Goal: Transaction & Acquisition: Purchase product/service

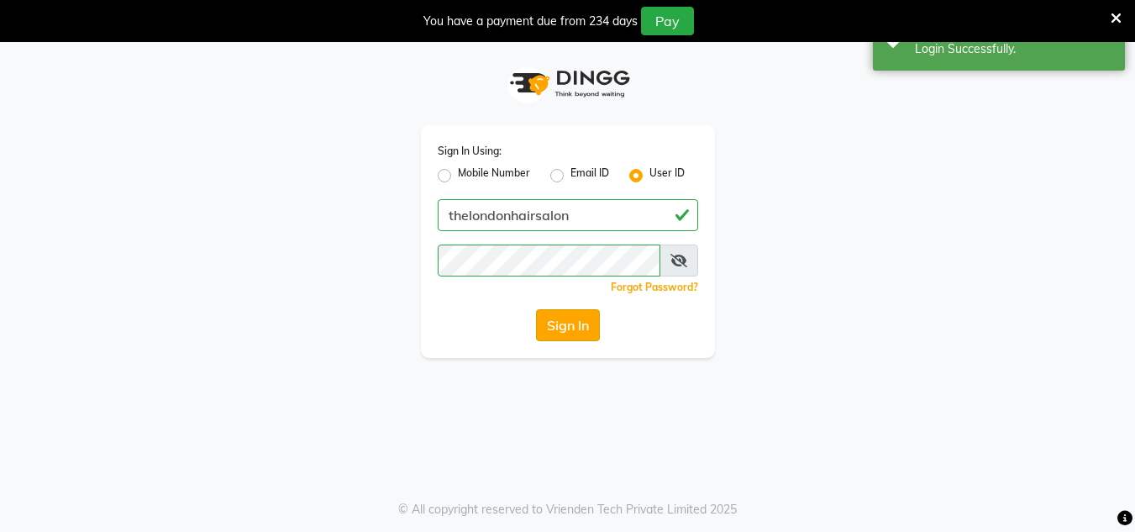
click at [586, 319] on button "Sign In" at bounding box center [568, 325] width 64 height 32
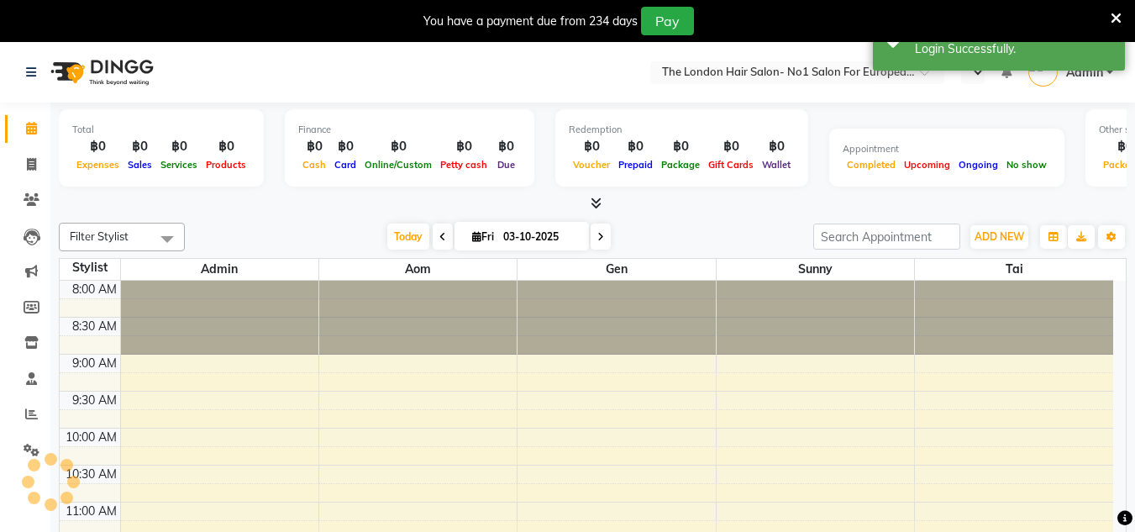
select select "en"
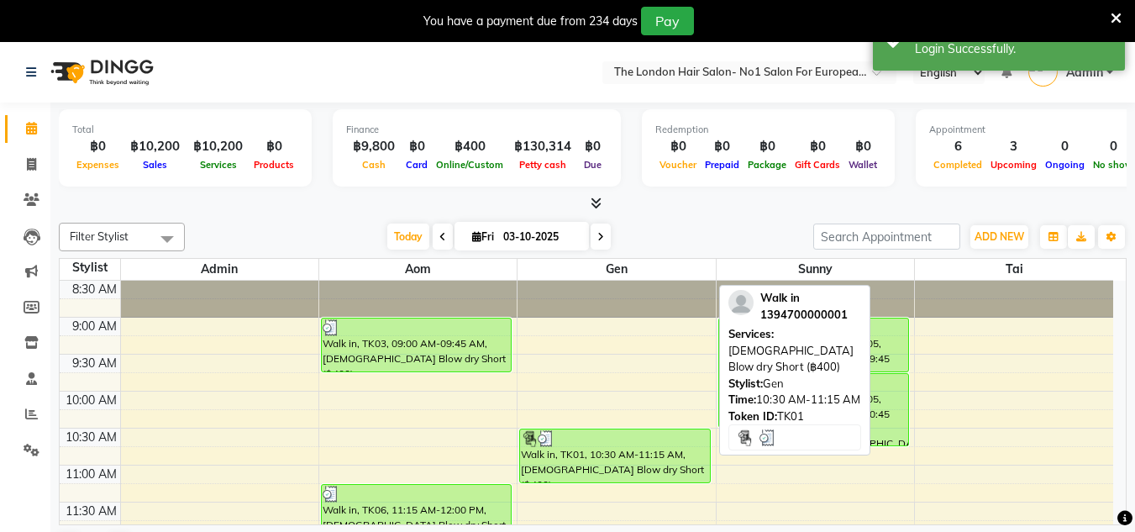
scroll to position [43, 0]
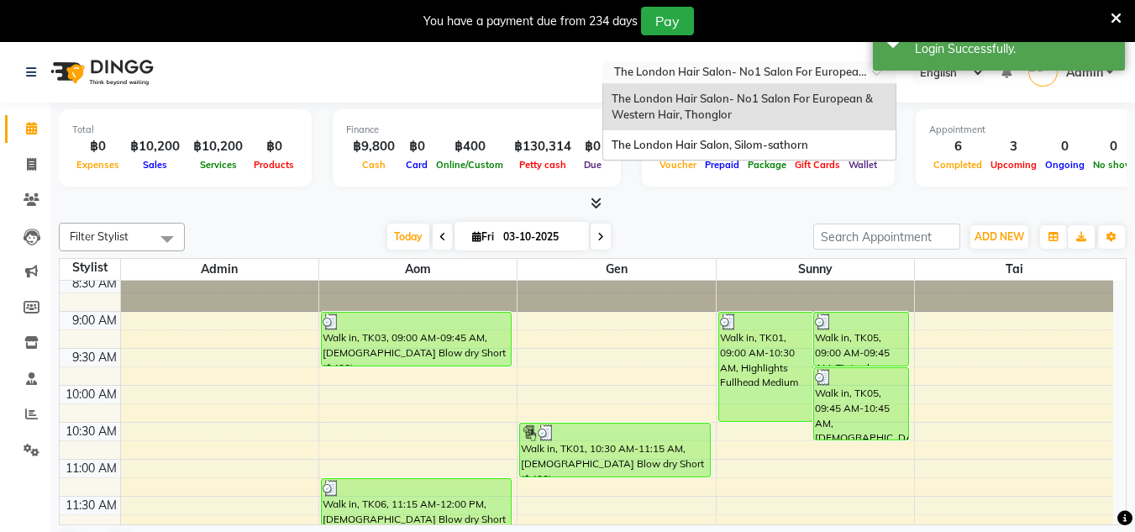
click at [783, 76] on input "text" at bounding box center [733, 74] width 244 height 17
click at [788, 148] on span "The London Hair Salon, Silom-sathorn" at bounding box center [710, 144] width 197 height 13
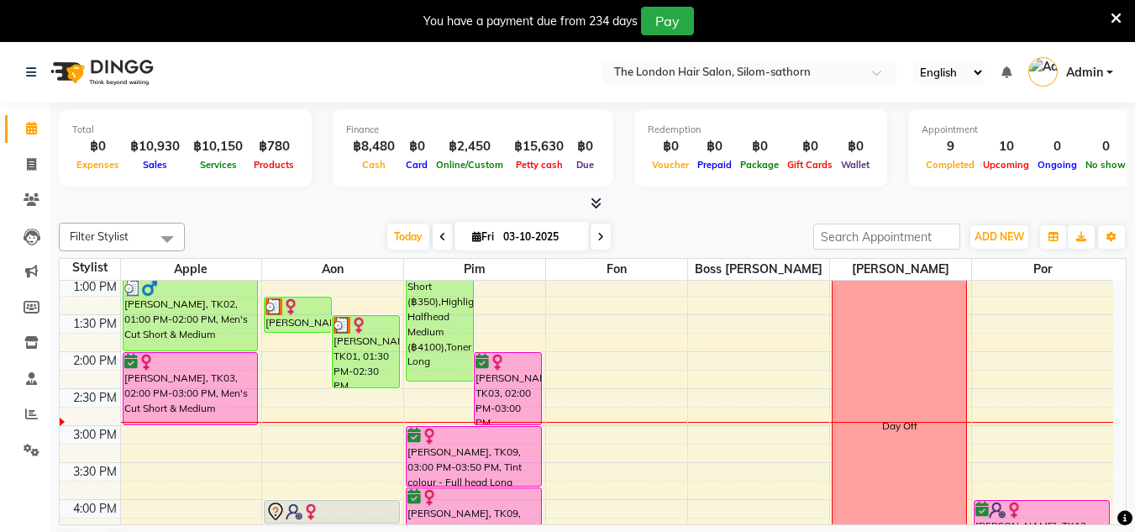
scroll to position [299, 0]
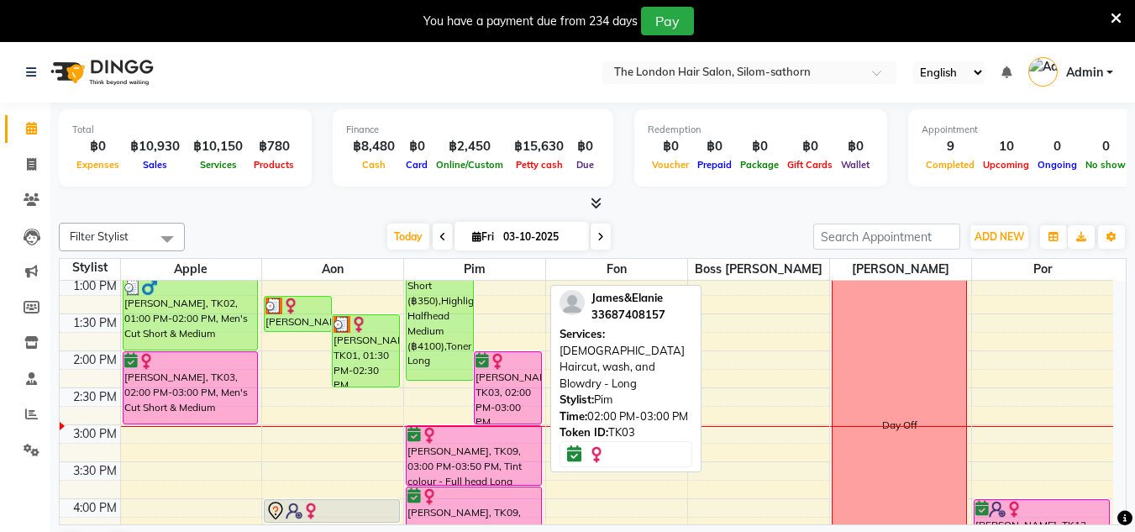
click at [540, 374] on div "[PERSON_NAME], TK03, 02:00 PM-03:00 PM, [DEMOGRAPHIC_DATA] Haircut, wash, and B…" at bounding box center [508, 387] width 66 height 71
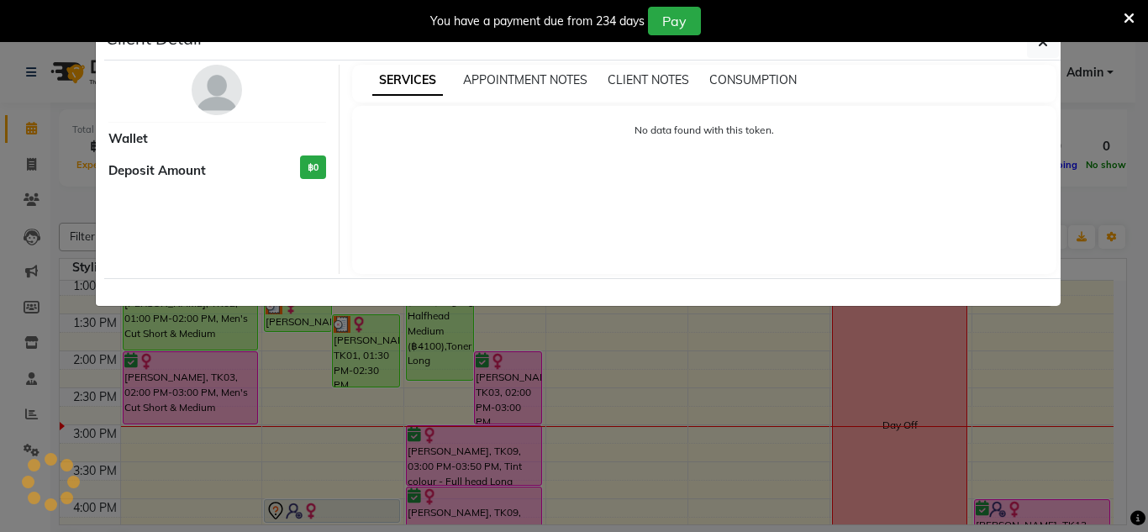
select select "6"
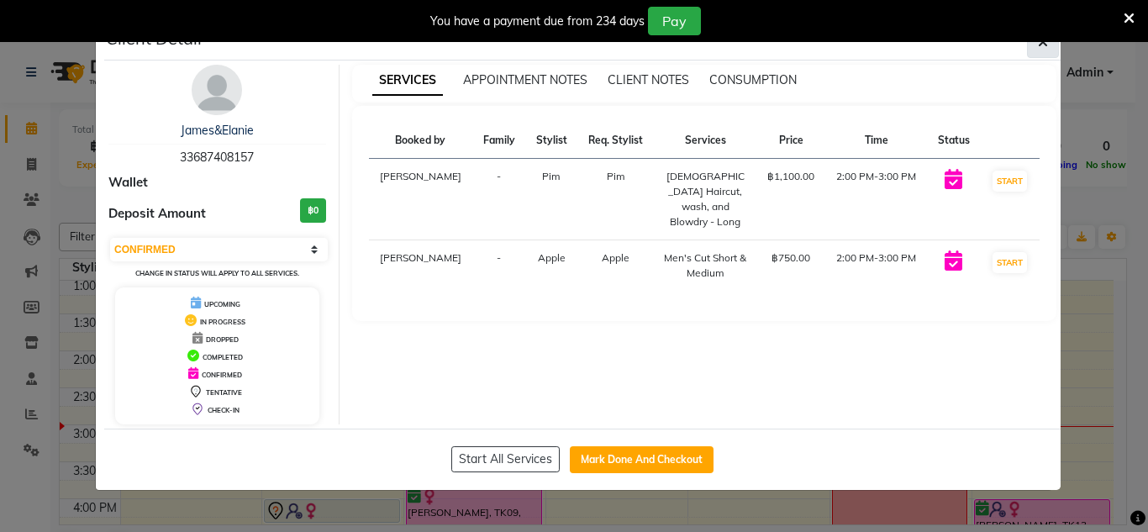
click at [1043, 50] on button "button" at bounding box center [1043, 42] width 32 height 32
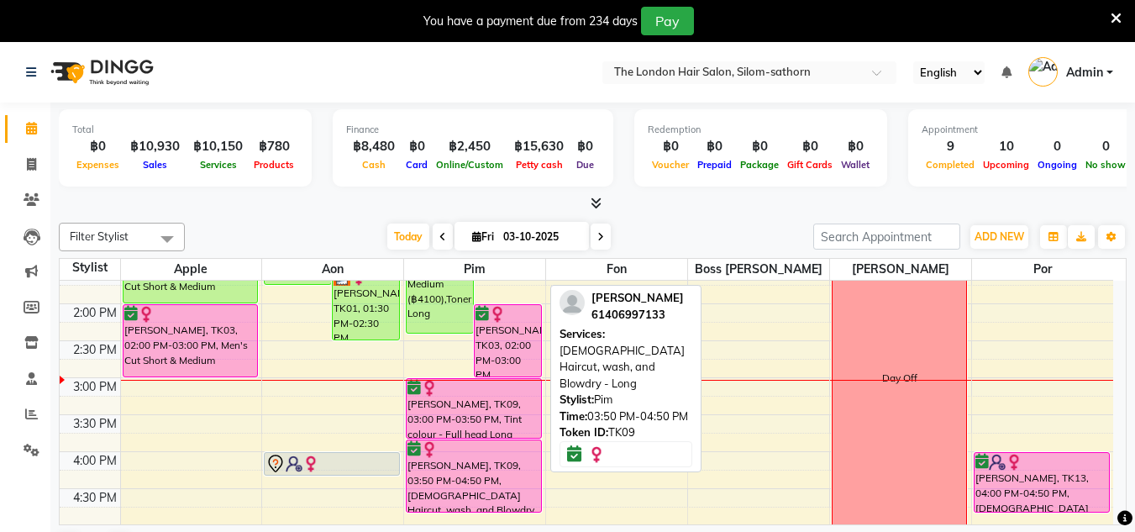
scroll to position [339, 0]
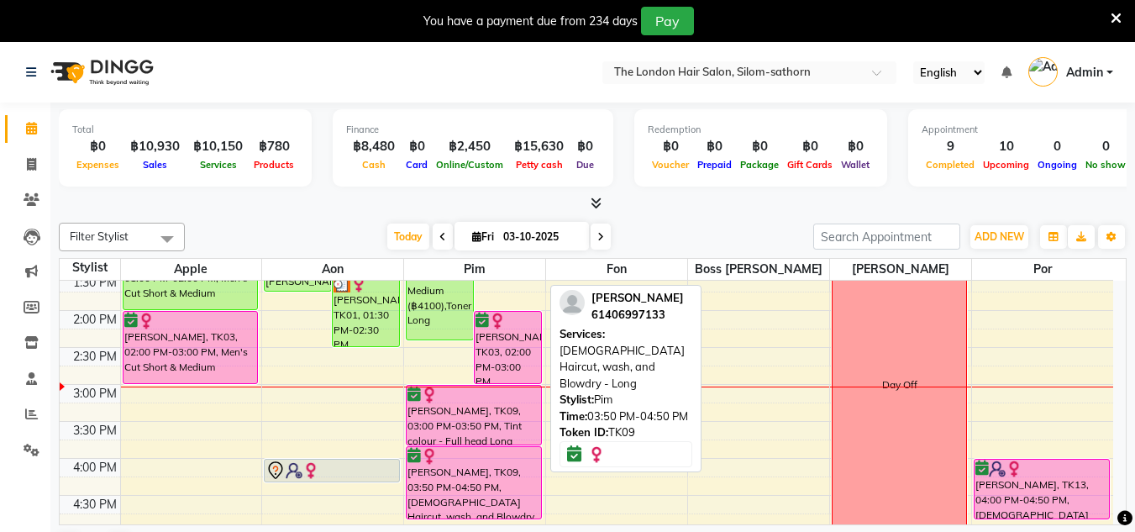
click at [771, 366] on div "9:00 AM 9:30 AM 10:00 AM 10:30 AM 11:00 AM 11:30 AM 12:00 PM 12:30 PM 1:00 PM 1…" at bounding box center [587, 384] width 1054 height 886
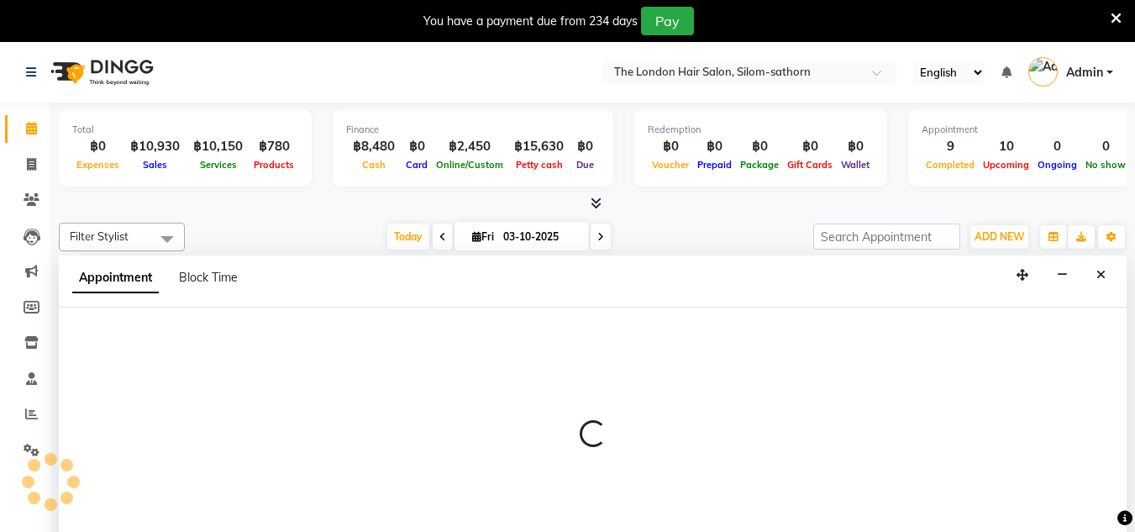
scroll to position [43, 0]
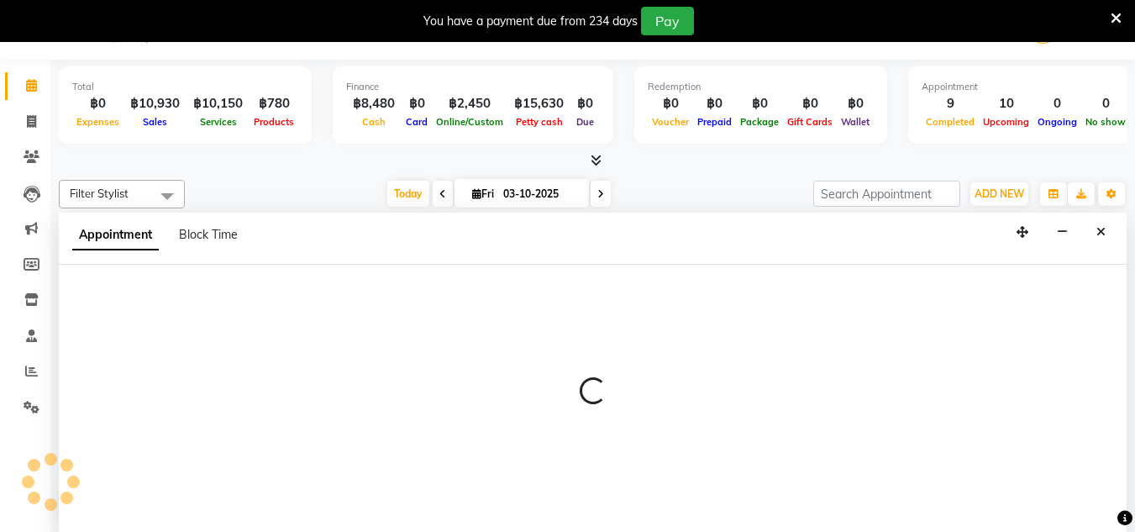
select select "57263"
select select "tentative"
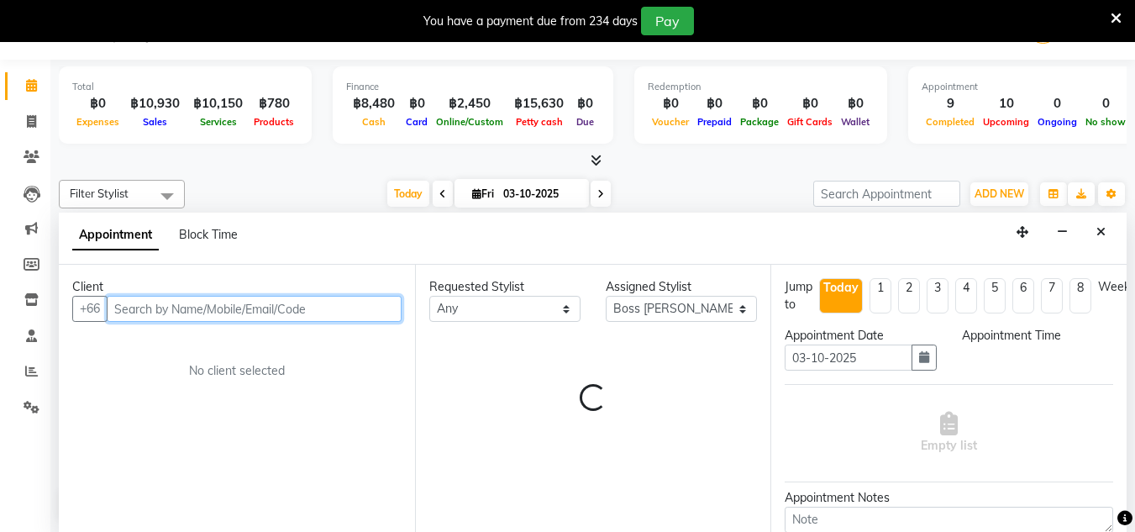
select select "885"
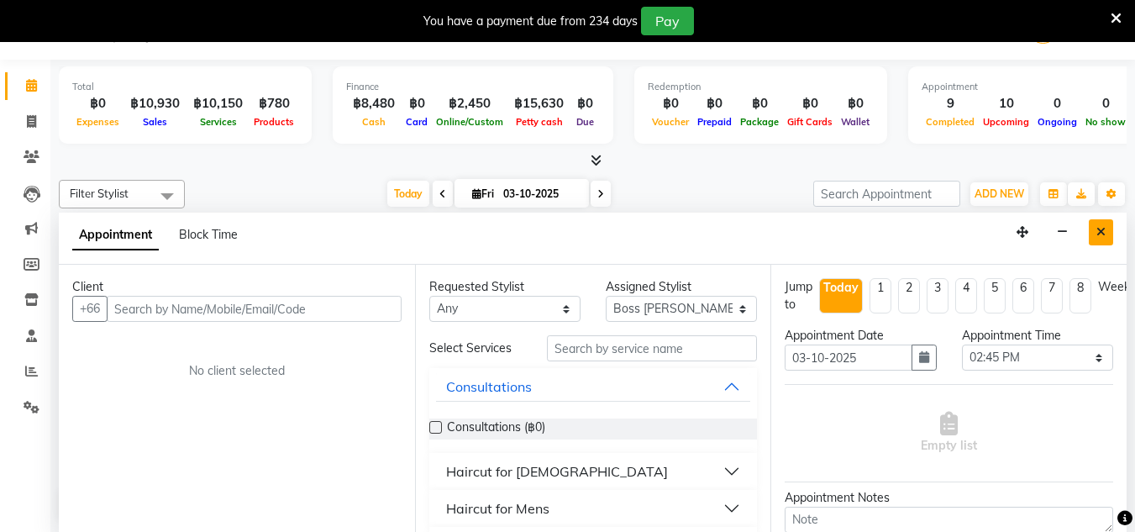
click at [1101, 235] on icon "Close" at bounding box center [1100, 232] width 9 height 12
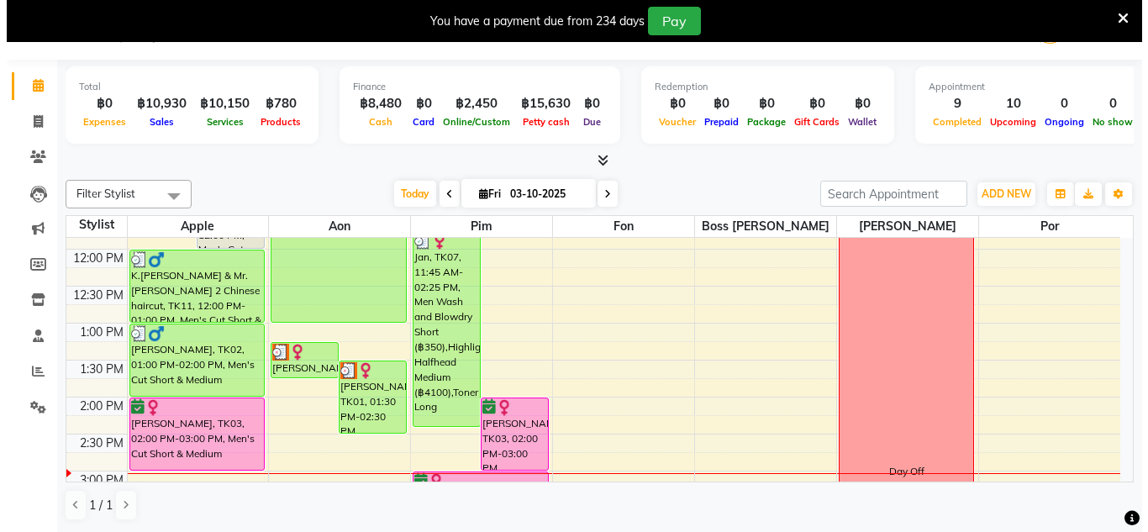
scroll to position [209, 0]
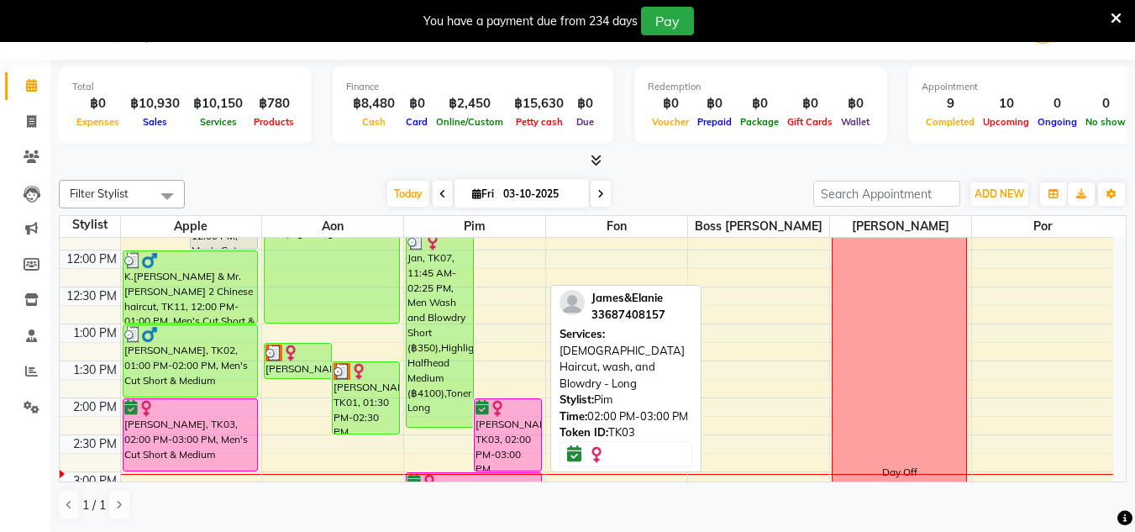
click at [509, 465] on div "[PERSON_NAME], TK03, 02:00 PM-03:00 PM, [DEMOGRAPHIC_DATA] Haircut, wash, and B…" at bounding box center [508, 434] width 66 height 71
select select "6"
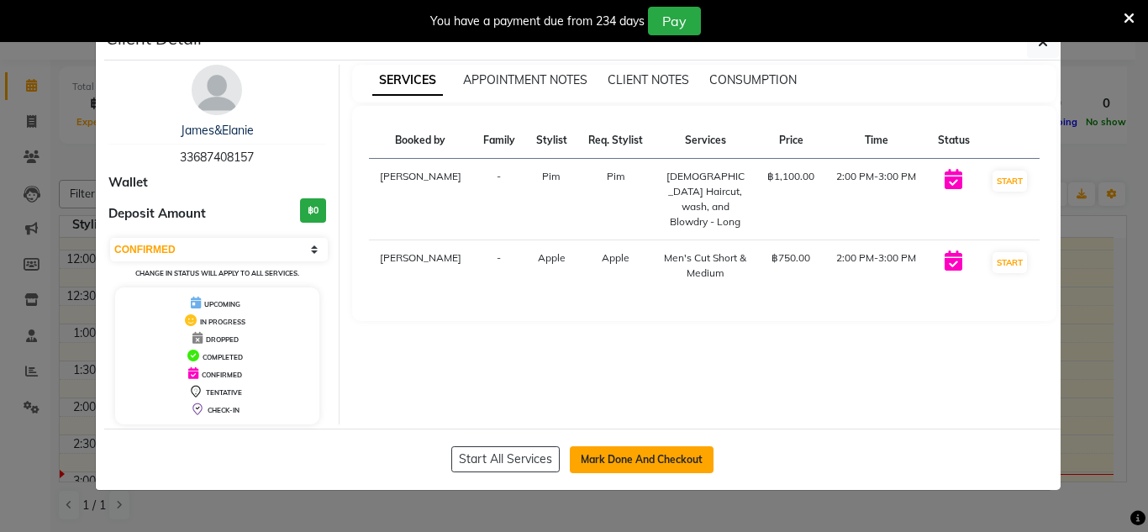
click at [643, 460] on button "Mark Done And Checkout" at bounding box center [642, 459] width 144 height 27
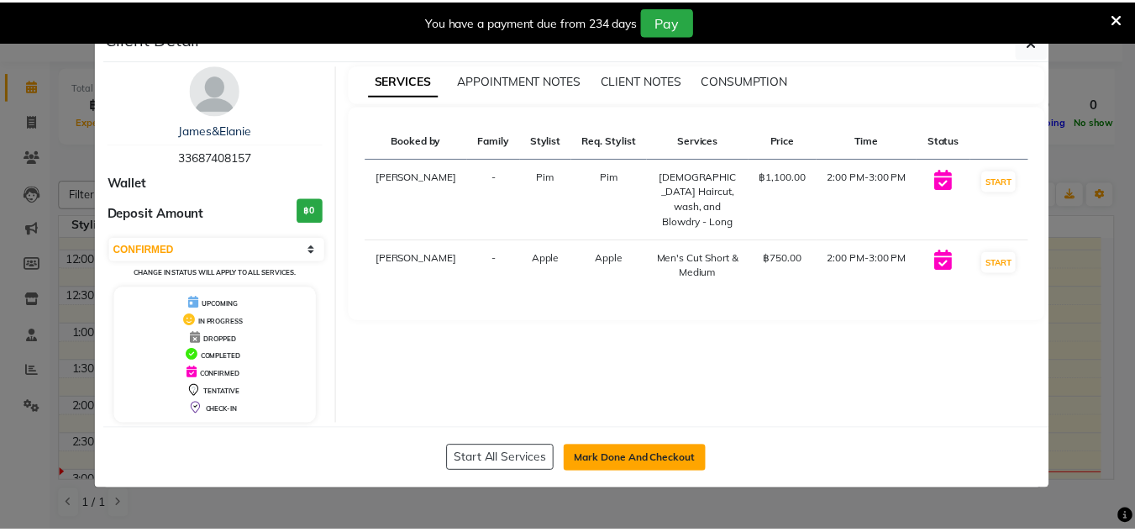
scroll to position [42, 0]
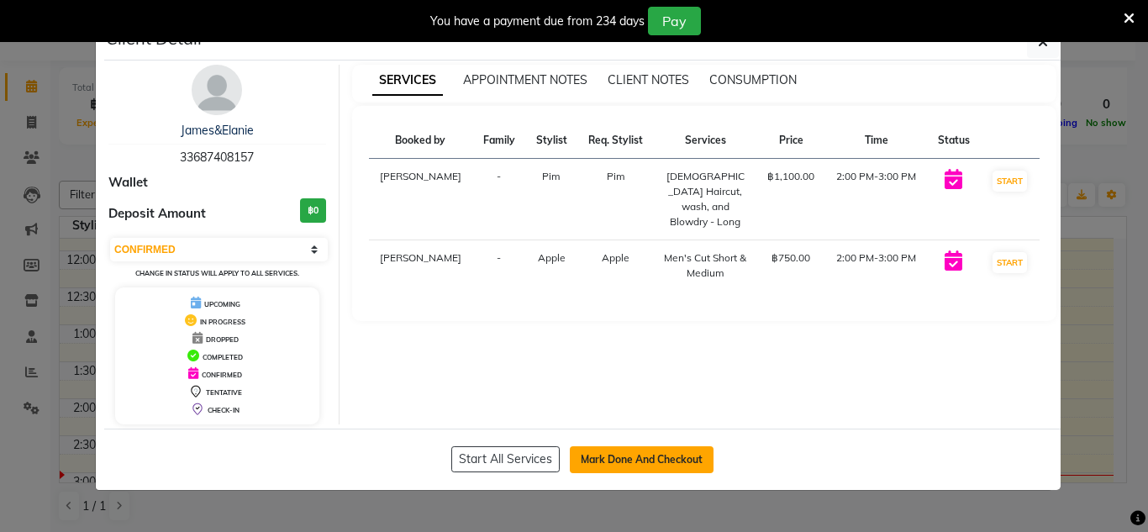
select select "service"
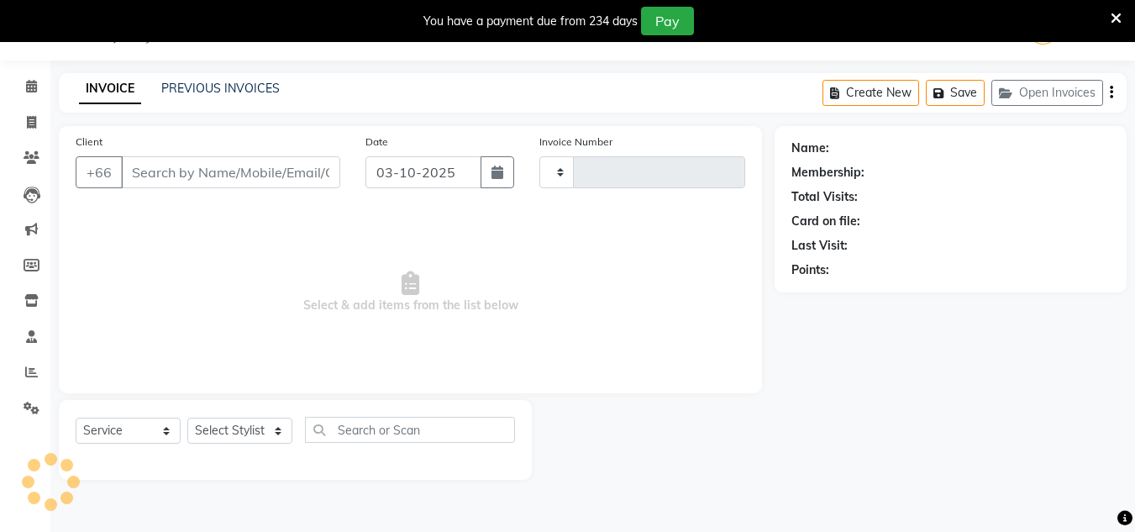
type input "1859"
select select "6977"
type input "33687408157"
select select "65351"
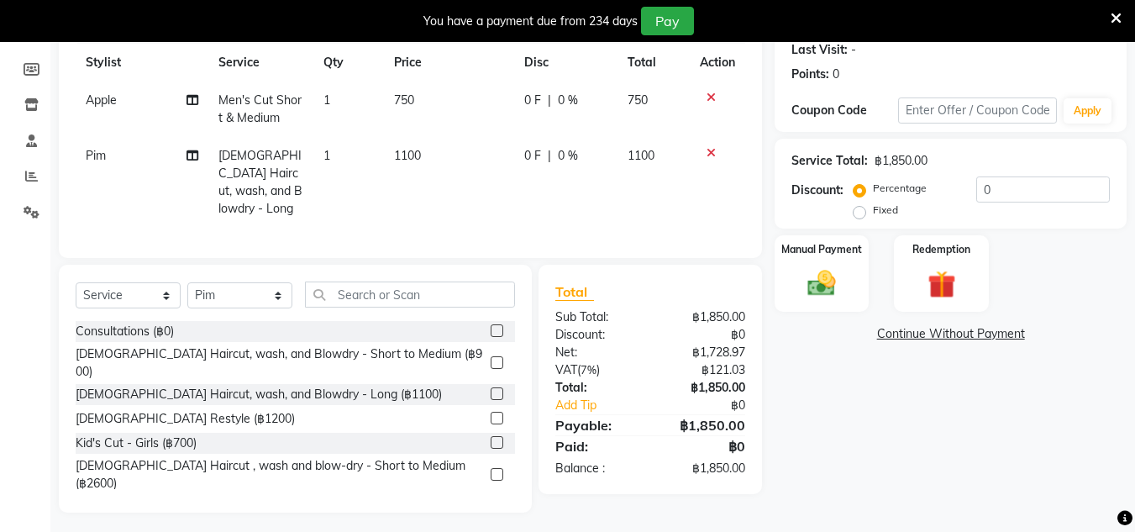
scroll to position [239, 0]
click at [843, 276] on img at bounding box center [821, 282] width 47 height 34
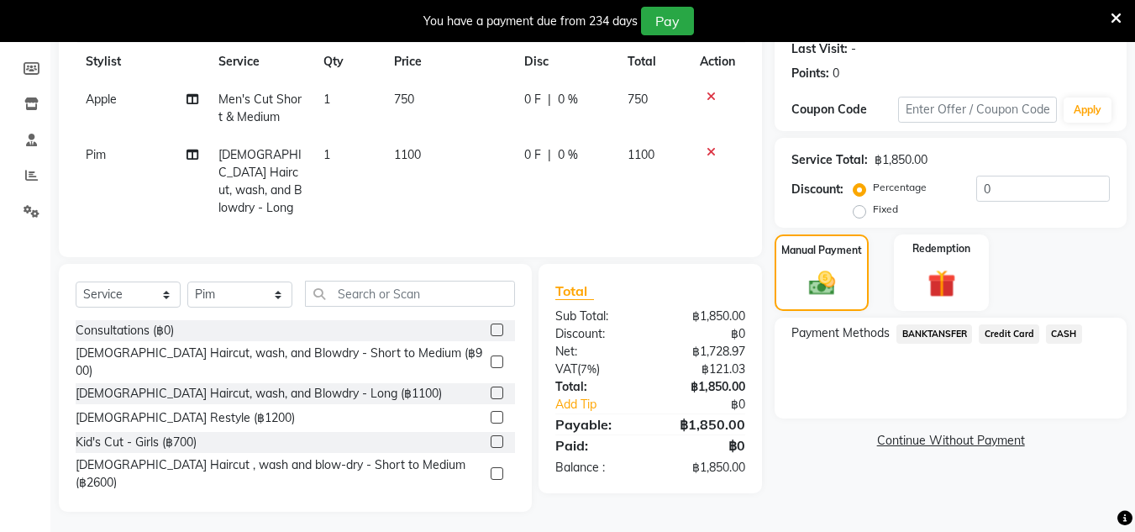
click at [1022, 335] on span "Credit Card" at bounding box center [1009, 333] width 60 height 19
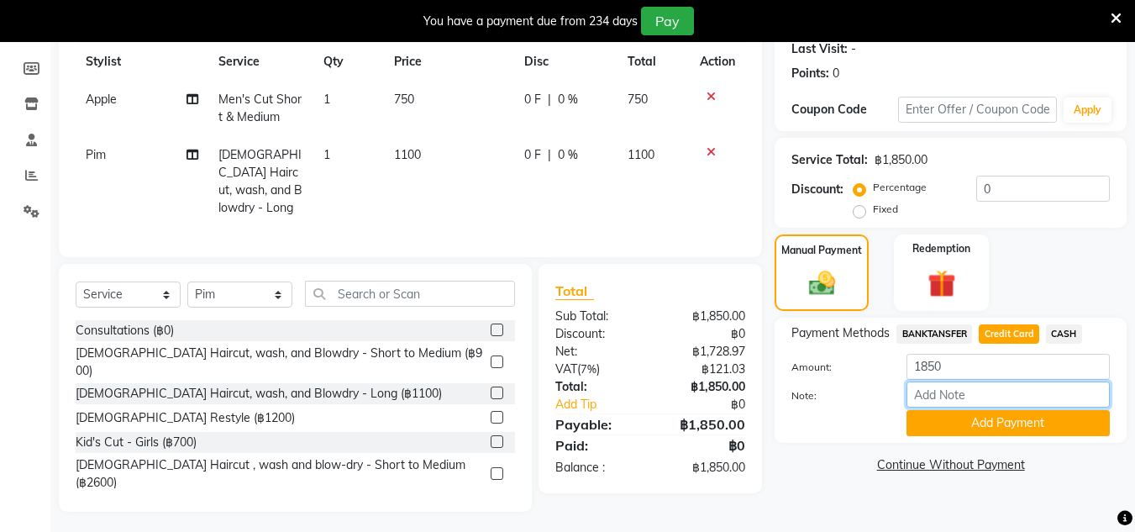
click at [954, 404] on input "Note:" at bounding box center [1008, 394] width 203 height 26
type input "tip500"
click at [851, 446] on div "Name: [PERSON_NAME] Membership: No Active Membership Total Visits: 0 Card on fi…" at bounding box center [957, 220] width 365 height 582
click at [660, 416] on div "฿1,850.00" at bounding box center [704, 424] width 108 height 20
click at [711, 406] on div "฿0" at bounding box center [714, 405] width 90 height 18
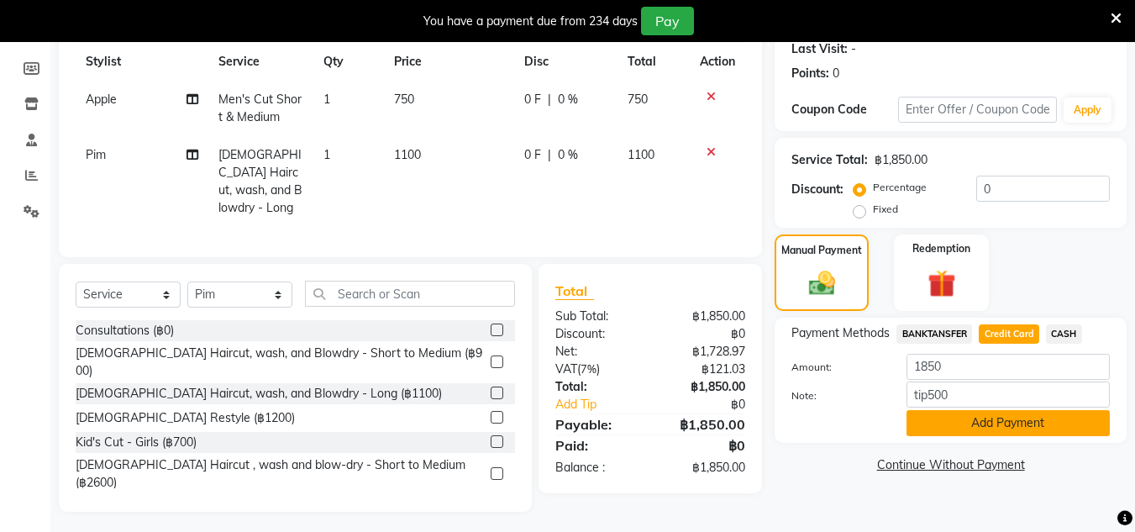
click at [1007, 421] on button "Add Payment" at bounding box center [1008, 423] width 203 height 26
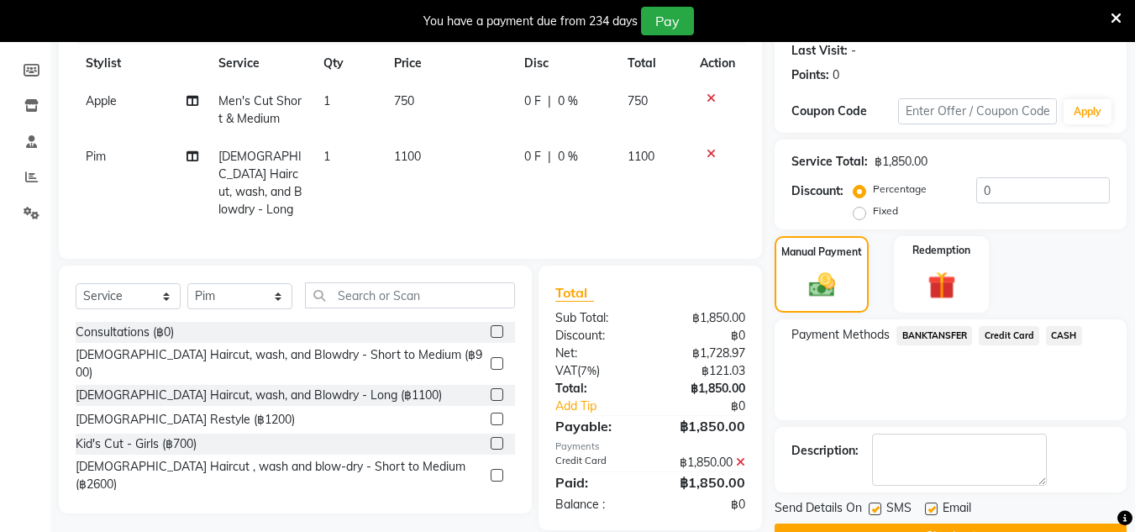
scroll to position [280, 0]
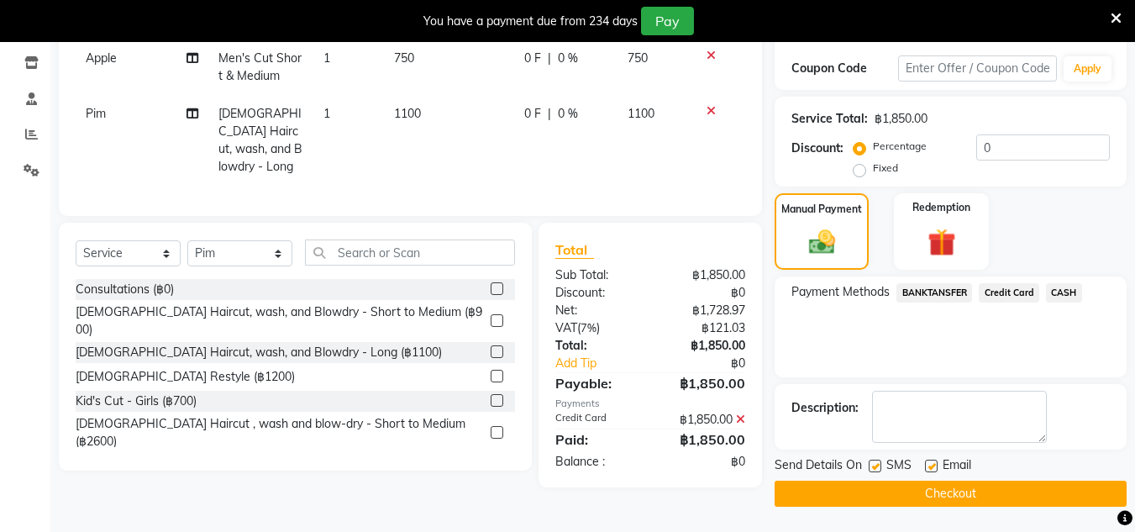
click at [728, 411] on div "฿1,850.00" at bounding box center [704, 420] width 108 height 18
click at [725, 438] on div "฿1,850.00" at bounding box center [704, 439] width 108 height 20
click at [727, 382] on div "฿1,850.00" at bounding box center [704, 383] width 108 height 20
click at [716, 359] on div "฿0" at bounding box center [714, 364] width 90 height 18
click at [594, 355] on link "Add Tip" at bounding box center [605, 364] width 125 height 18
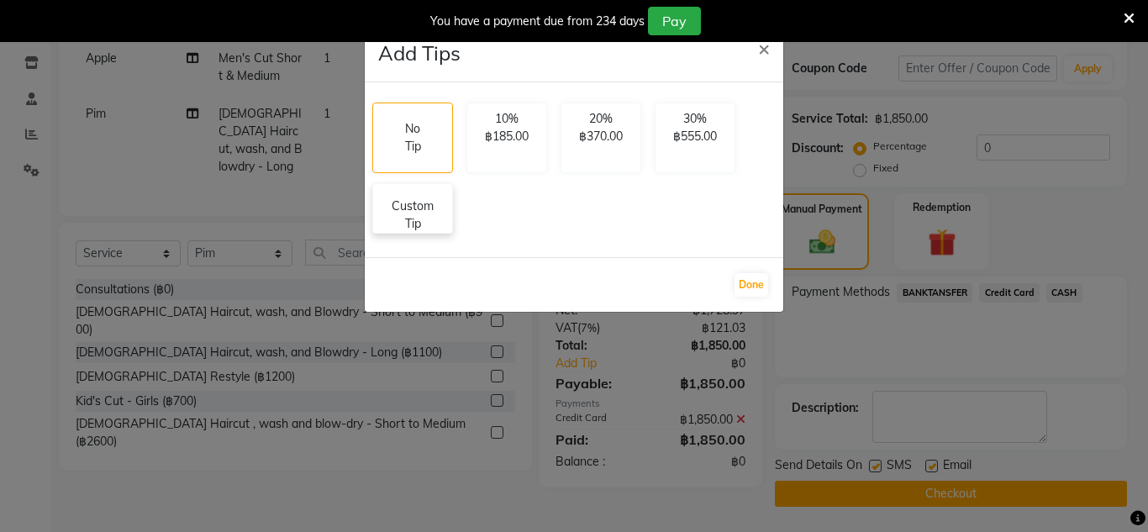
click at [410, 222] on p "Custom Tip" at bounding box center [412, 214] width 59 height 35
select select "56710"
select select "65351"
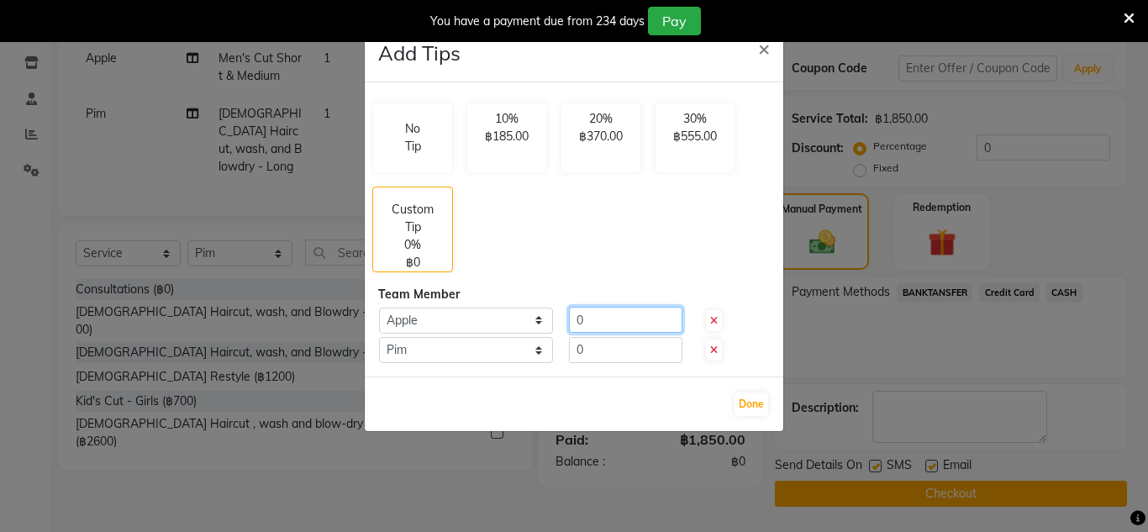
click at [628, 315] on input "0" at bounding box center [625, 320] width 113 height 26
type input "250"
click at [618, 352] on input "0" at bounding box center [625, 350] width 113 height 26
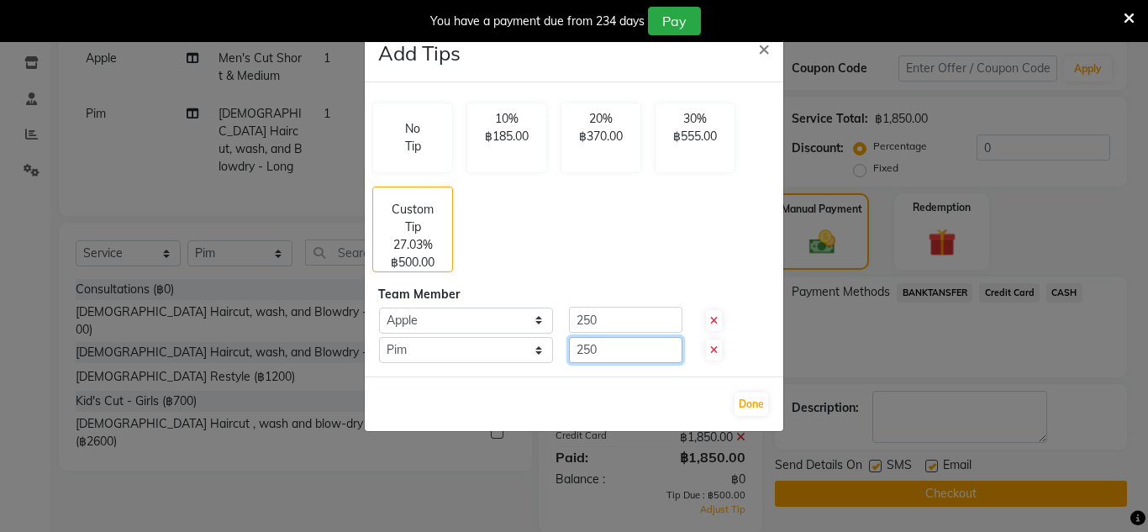
type input "250"
click at [739, 383] on div "Done" at bounding box center [574, 403] width 418 height 55
click at [748, 406] on button "Done" at bounding box center [751, 404] width 34 height 24
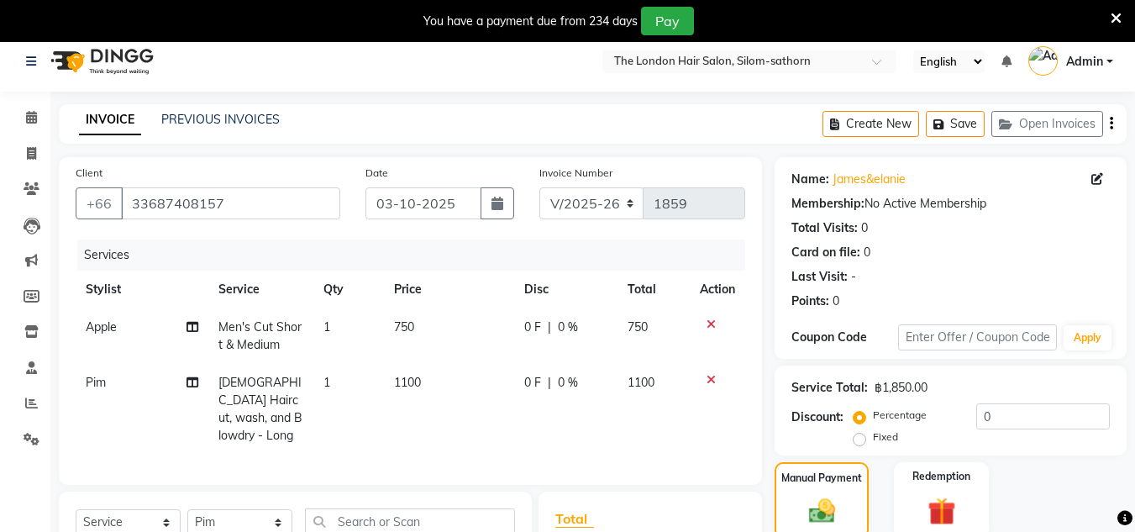
scroll to position [10, 0]
click at [419, 384] on span "1100" at bounding box center [407, 383] width 27 height 15
select select "65351"
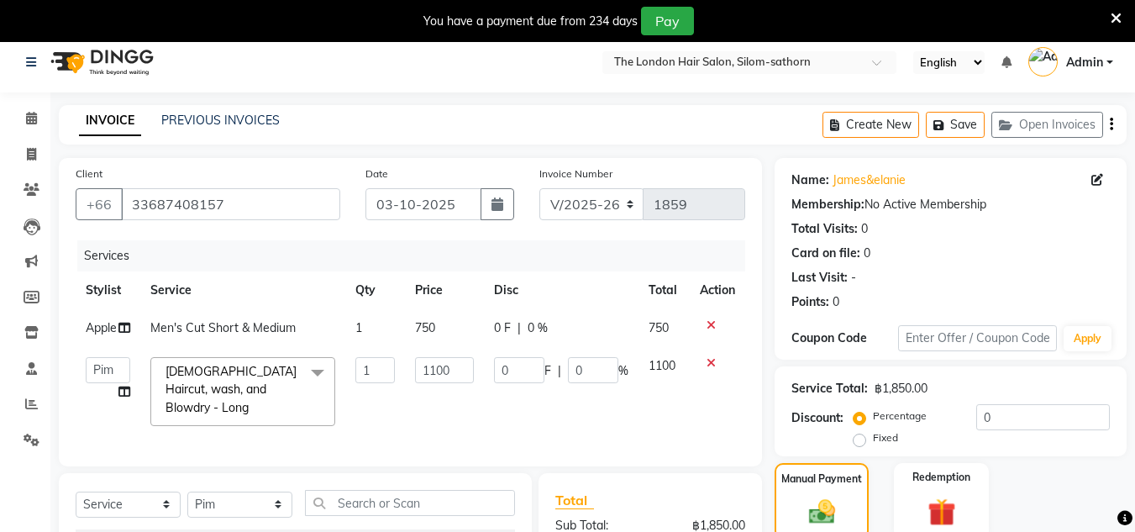
click at [280, 375] on span "[DEMOGRAPHIC_DATA] Haircut, wash, and Blowdry - Long" at bounding box center [231, 389] width 131 height 51
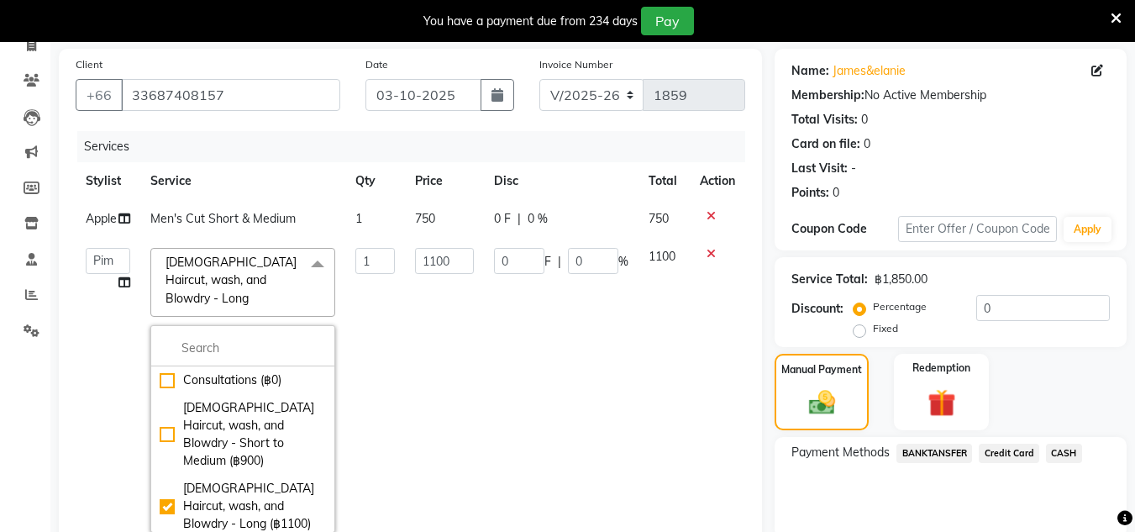
scroll to position [118, 0]
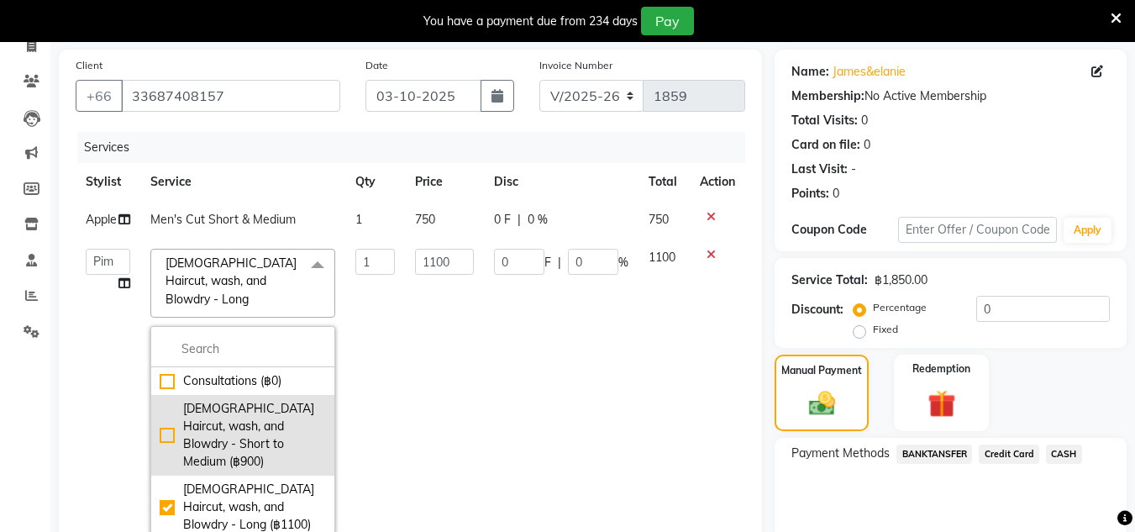
click at [291, 400] on div "[DEMOGRAPHIC_DATA] Haircut, wash, and Blowdry - Short to Medium (฿900)" at bounding box center [243, 435] width 166 height 71
checkbox input "true"
checkbox input "false"
type input "900"
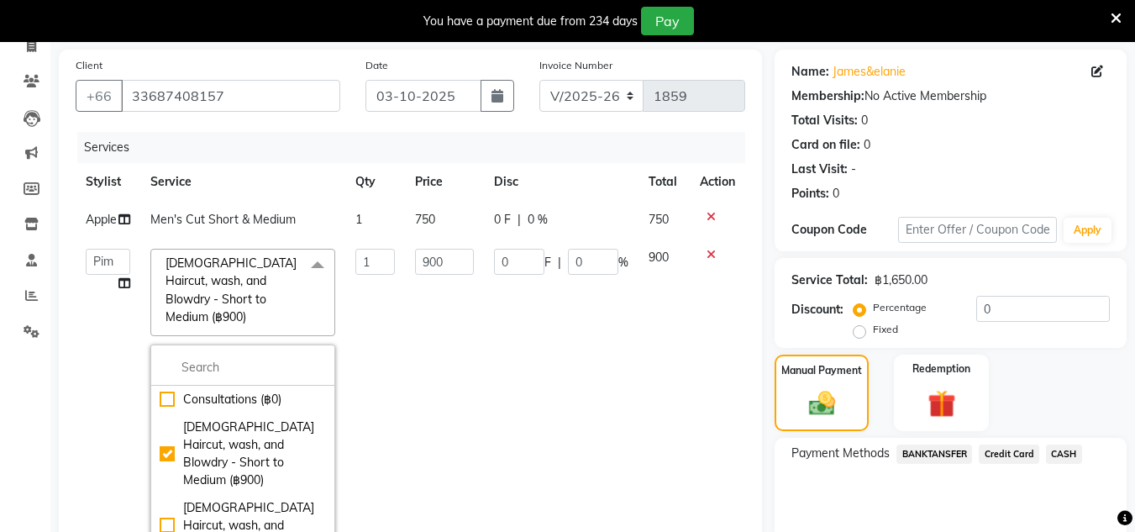
click at [577, 438] on td "0 F | 0 %" at bounding box center [561, 400] width 155 height 323
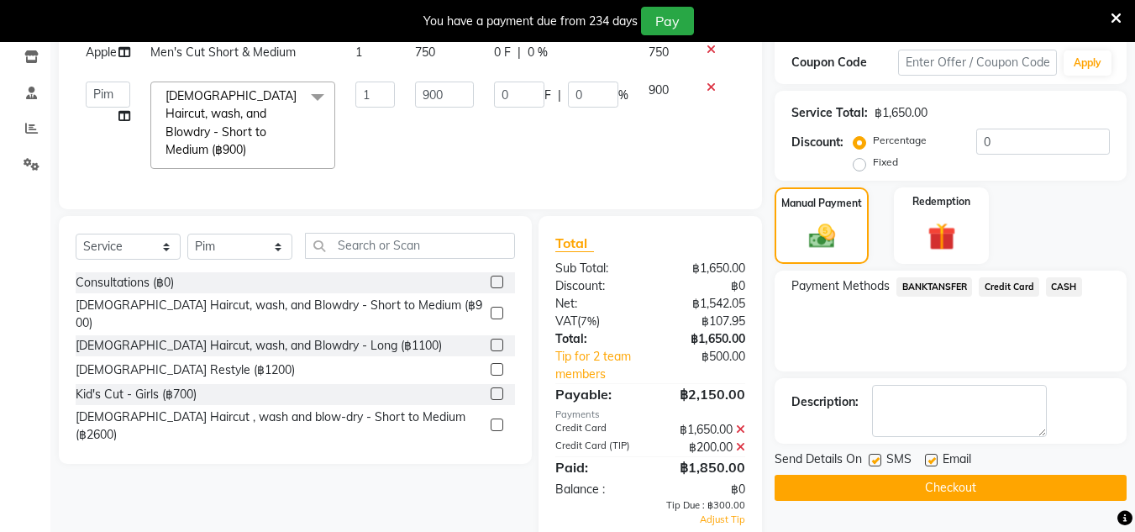
scroll to position [318, 0]
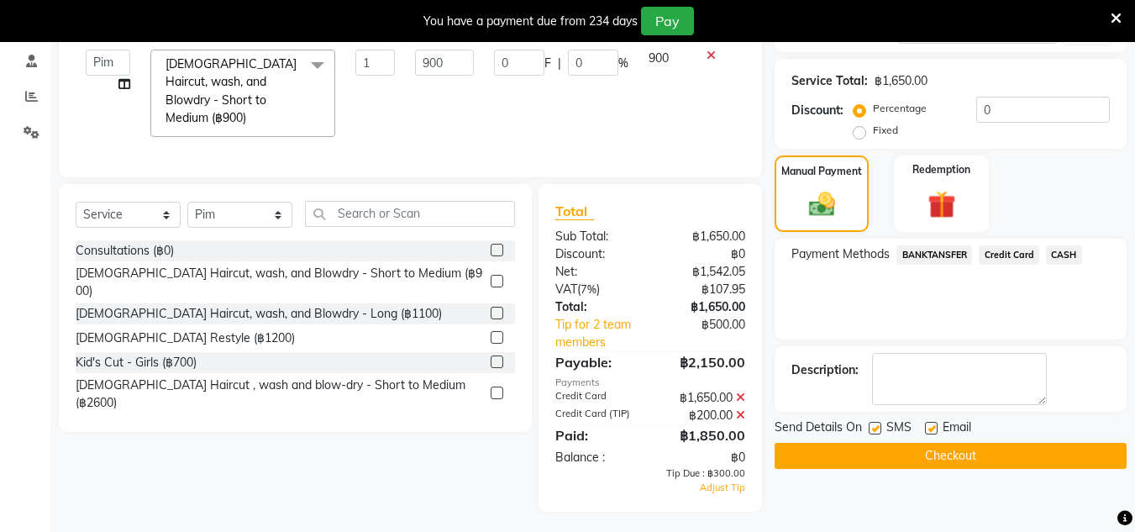
click at [981, 449] on button "Checkout" at bounding box center [951, 456] width 352 height 26
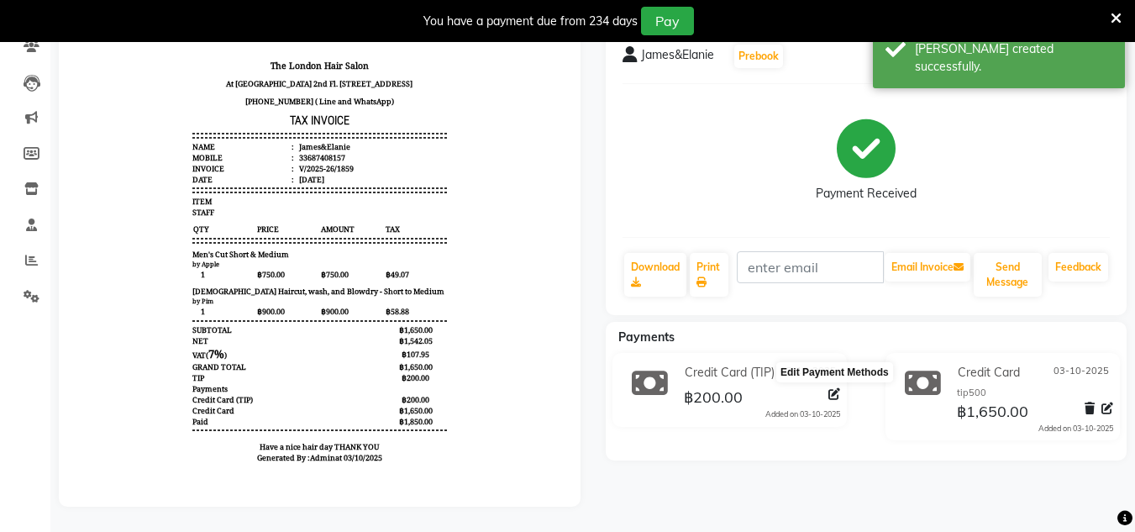
click at [836, 388] on icon at bounding box center [834, 394] width 12 height 12
select select "72"
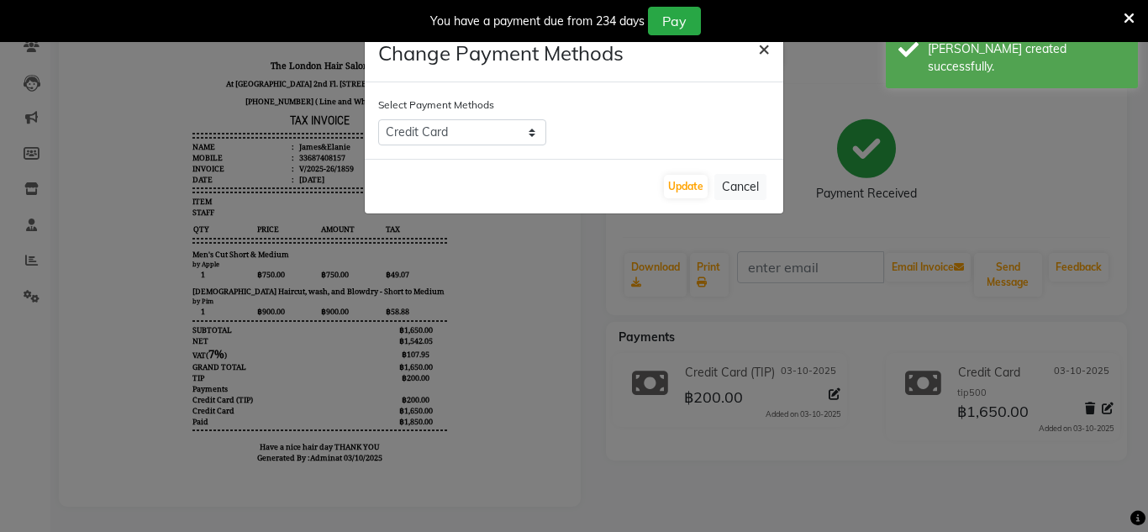
click at [760, 51] on span "×" at bounding box center [764, 47] width 12 height 25
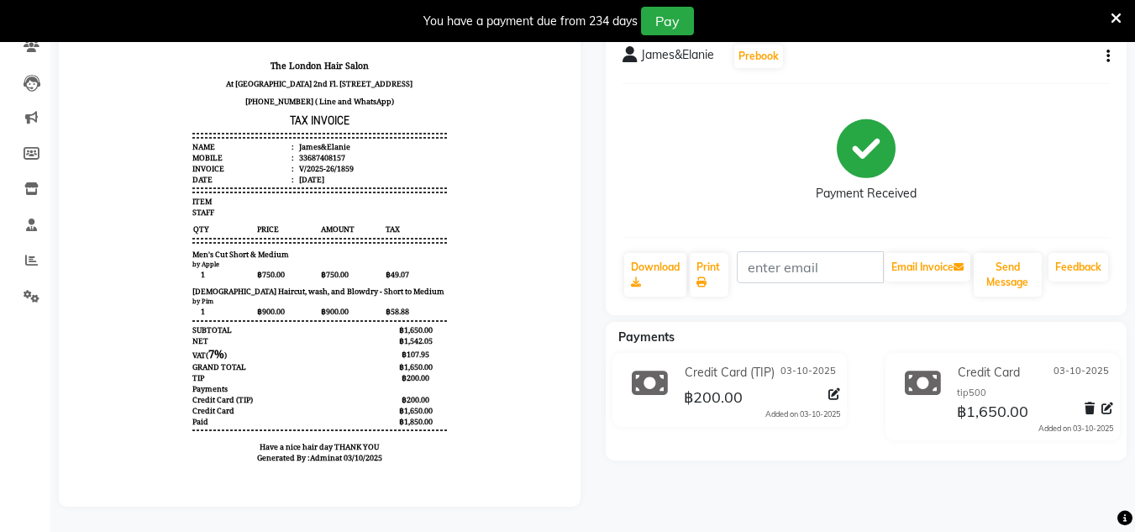
scroll to position [42, 0]
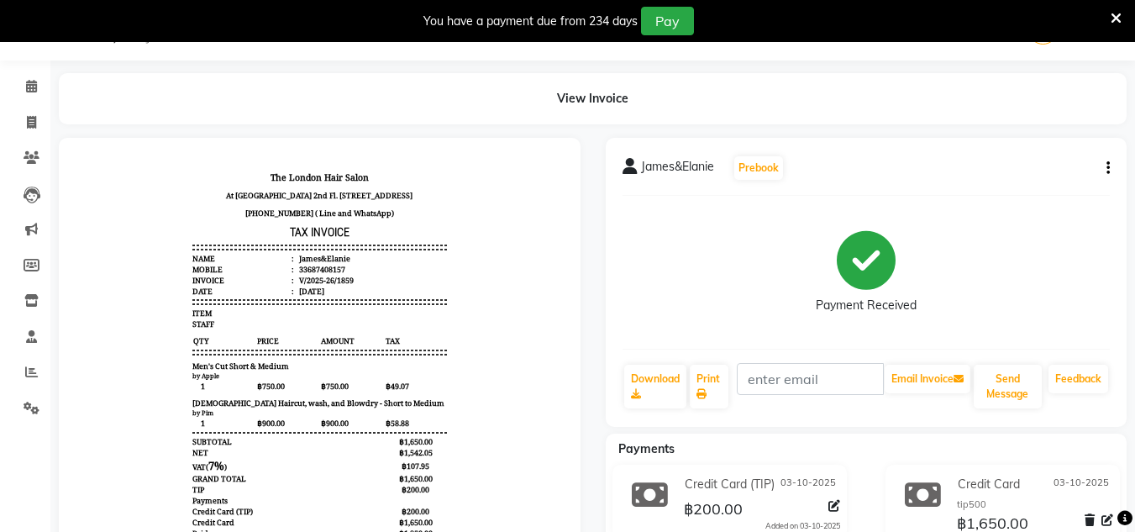
select select "service"
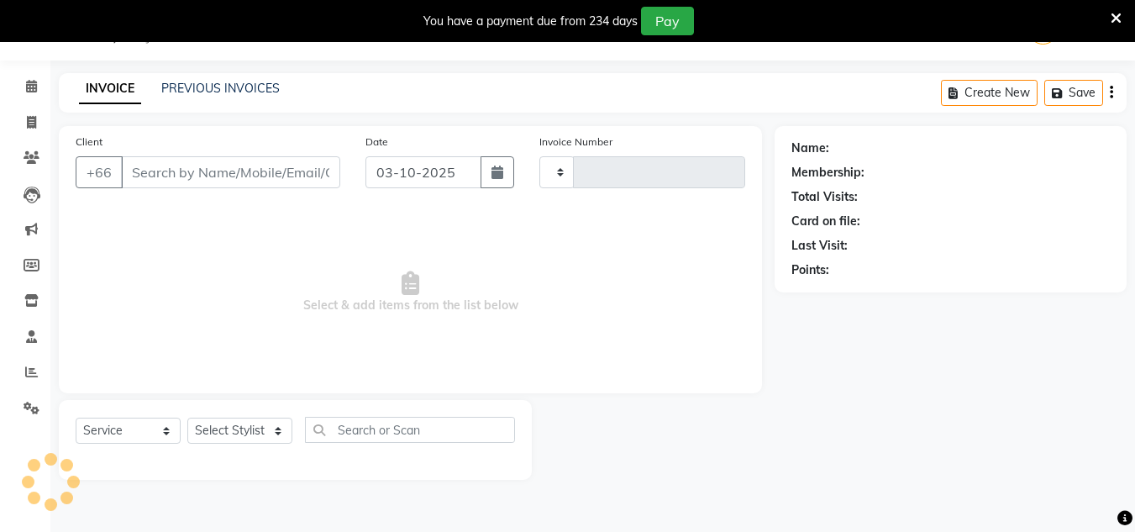
type input "1860"
select select "6977"
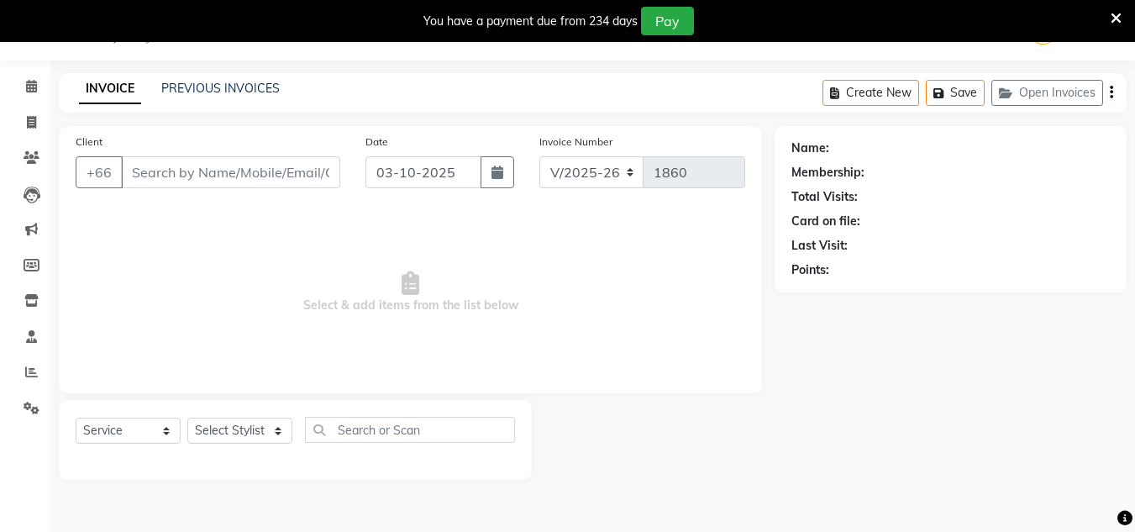
type input "33687408157"
select select "65351"
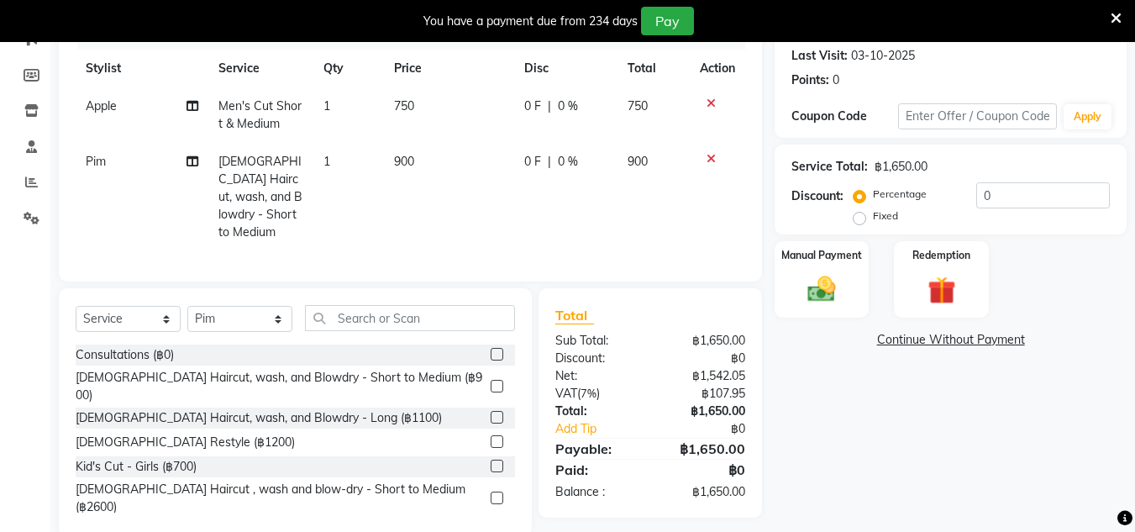
scroll to position [256, 0]
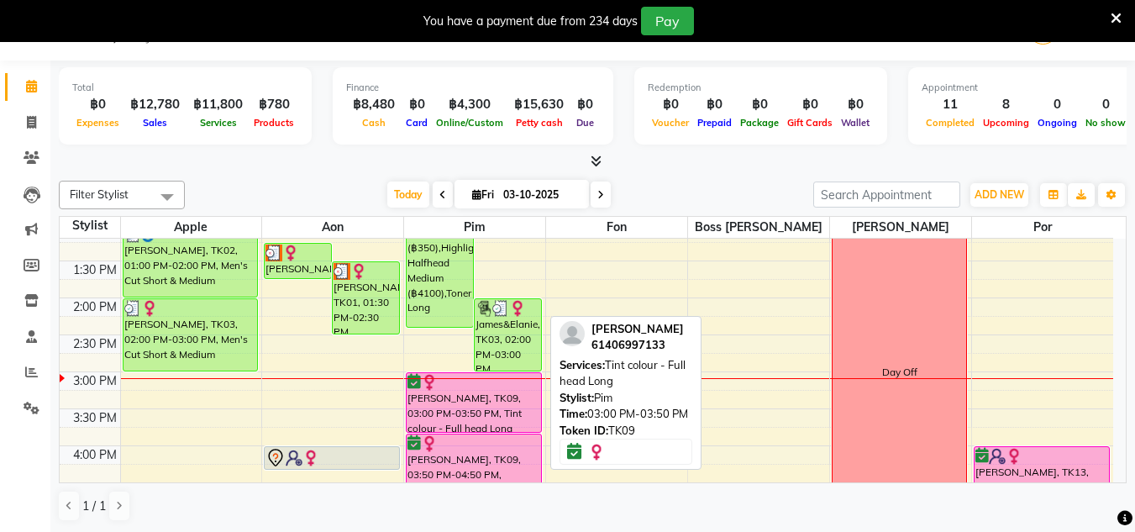
scroll to position [309, 0]
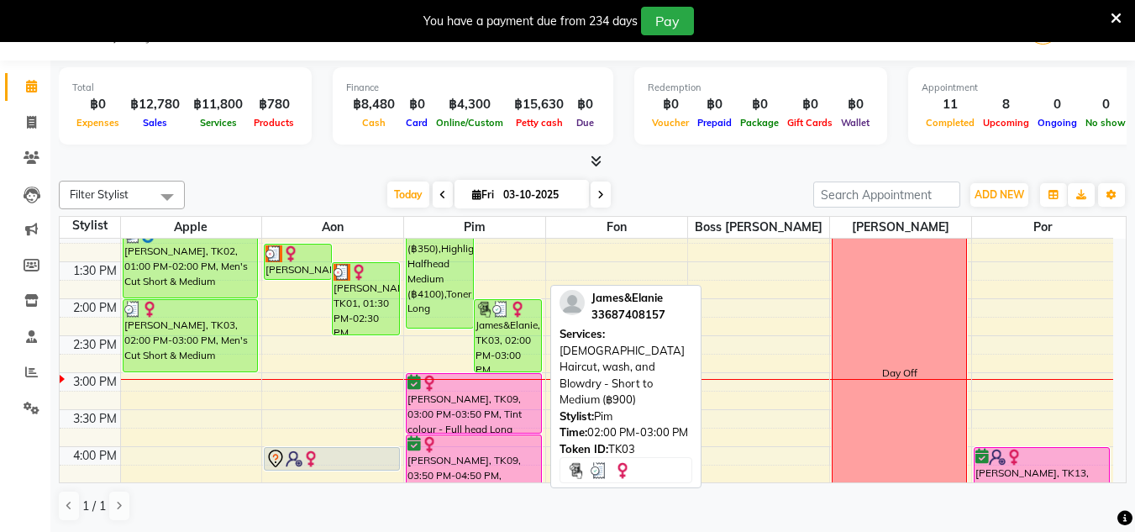
click at [518, 316] on img at bounding box center [517, 309] width 17 height 17
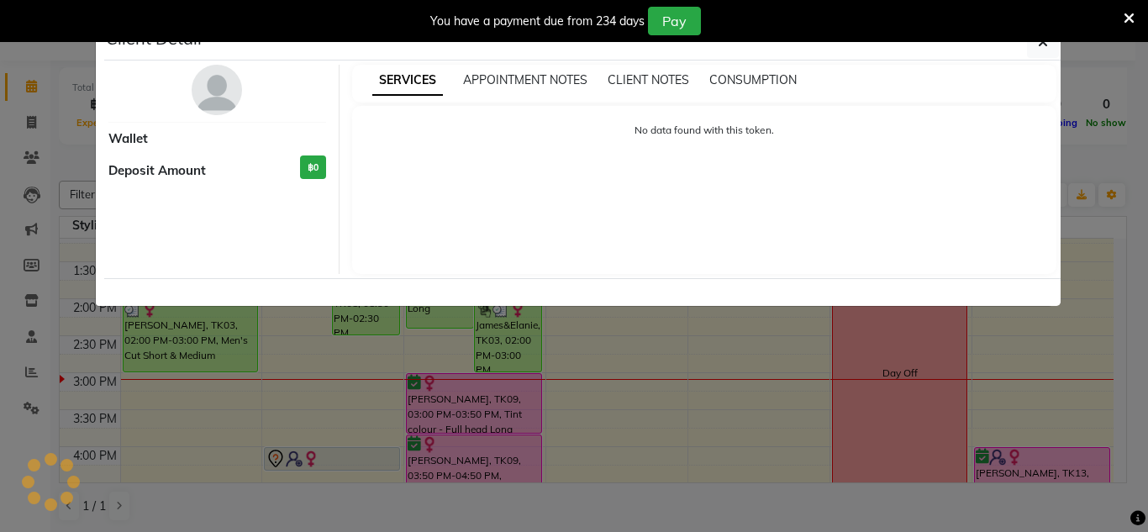
select select "3"
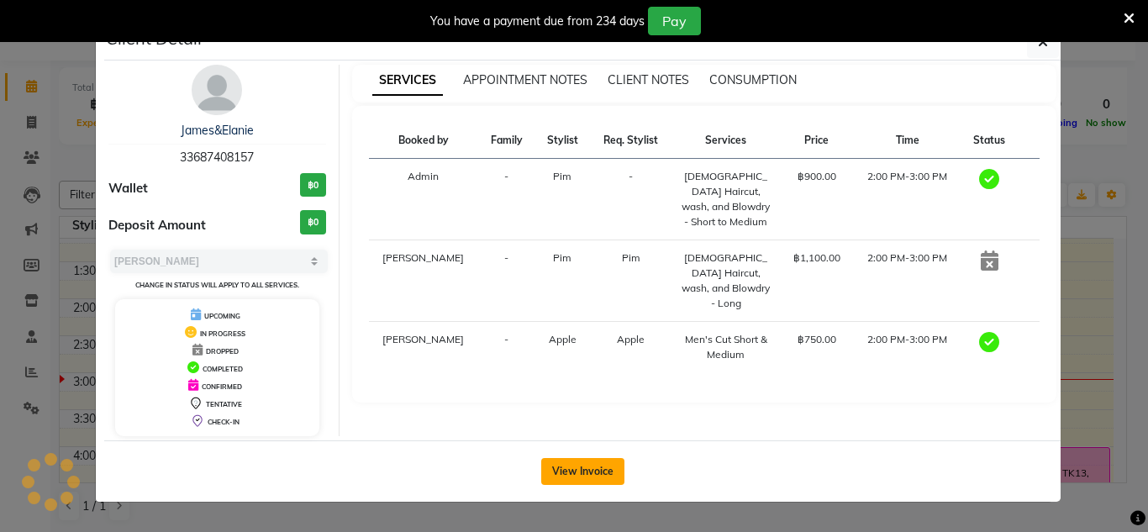
click at [581, 471] on button "View Invoice" at bounding box center [582, 471] width 83 height 27
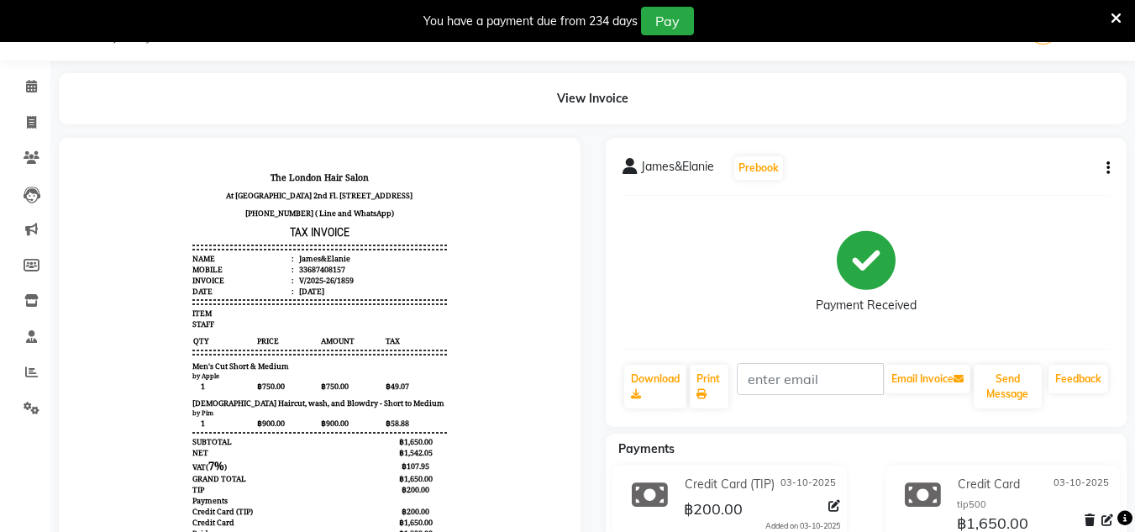
scroll to position [166, 0]
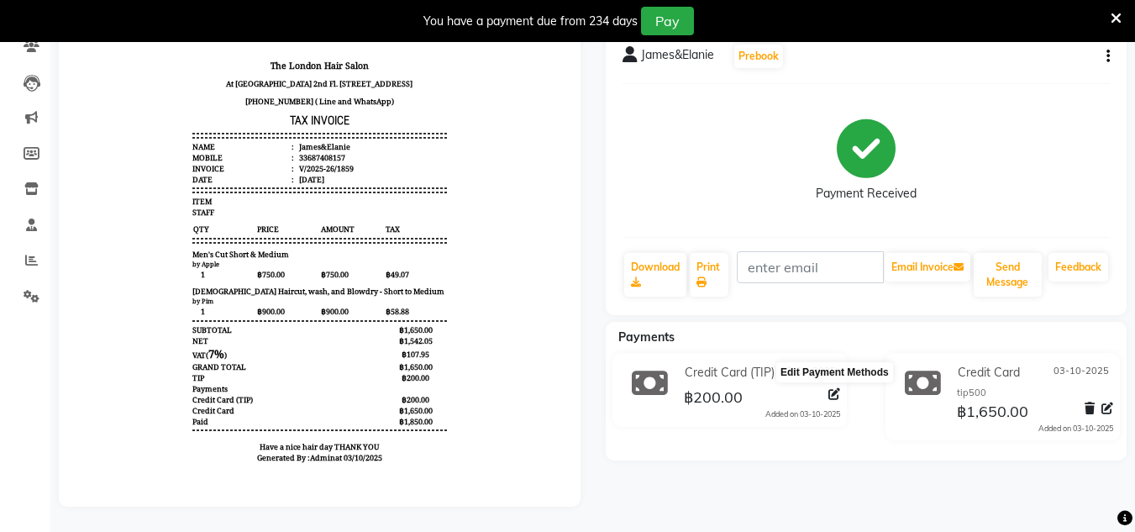
click at [839, 388] on icon at bounding box center [834, 394] width 12 height 12
select select "72"
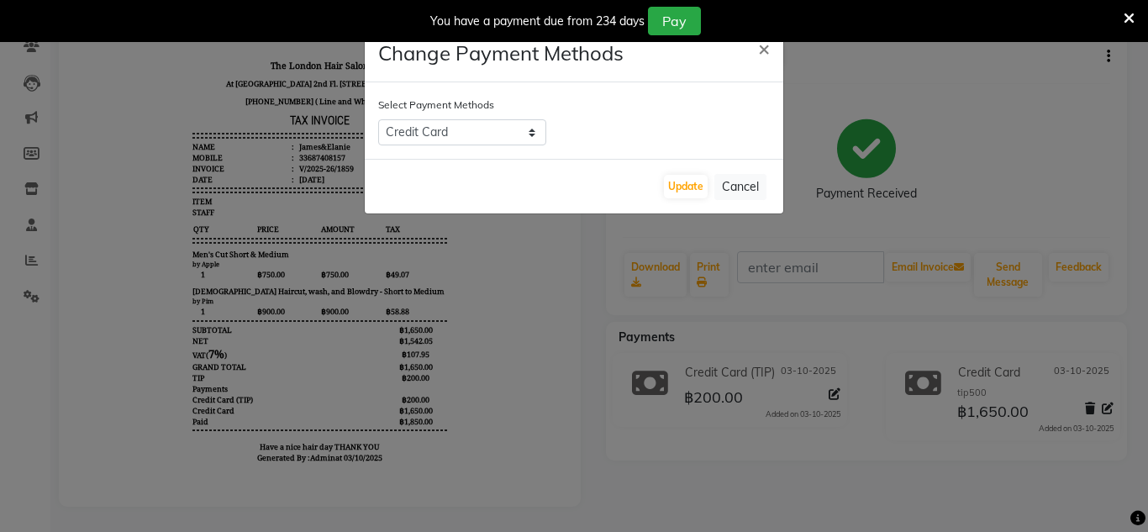
click at [696, 384] on ngb-modal-window "Change Payment Methods × Select Payment Methods BANKTANSFER Credit Card CASH Up…" at bounding box center [574, 266] width 1148 height 532
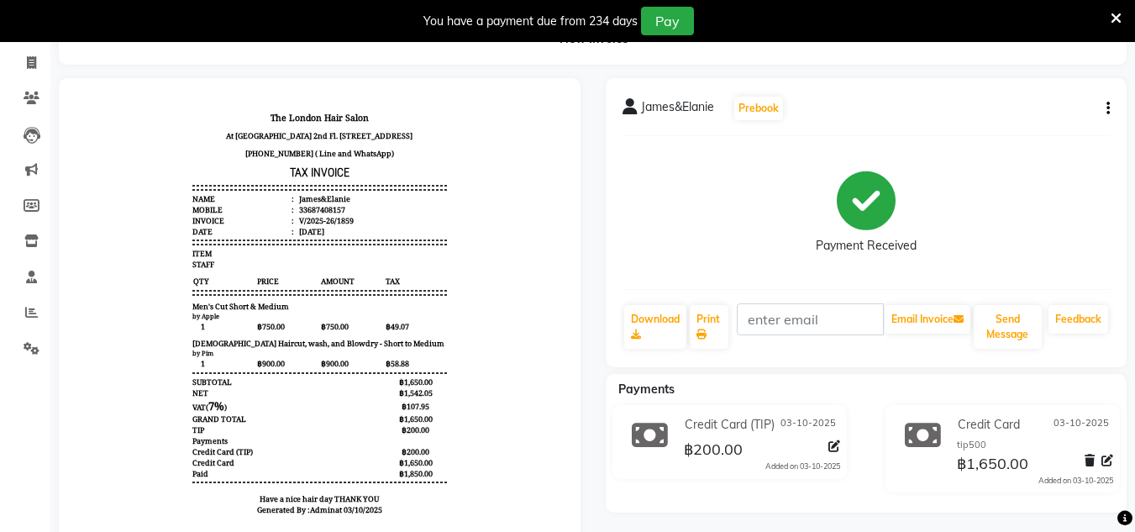
scroll to position [107, 0]
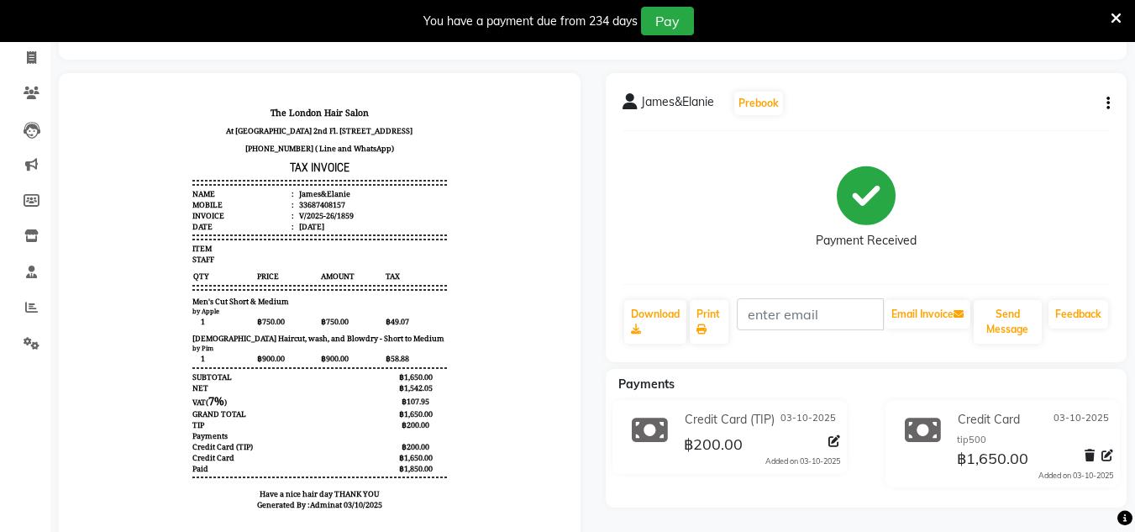
click at [1107, 103] on icon "button" at bounding box center [1107, 103] width 3 height 1
click at [1043, 124] on div "Edit Invoice" at bounding box center [1024, 124] width 115 height 21
select select "service"
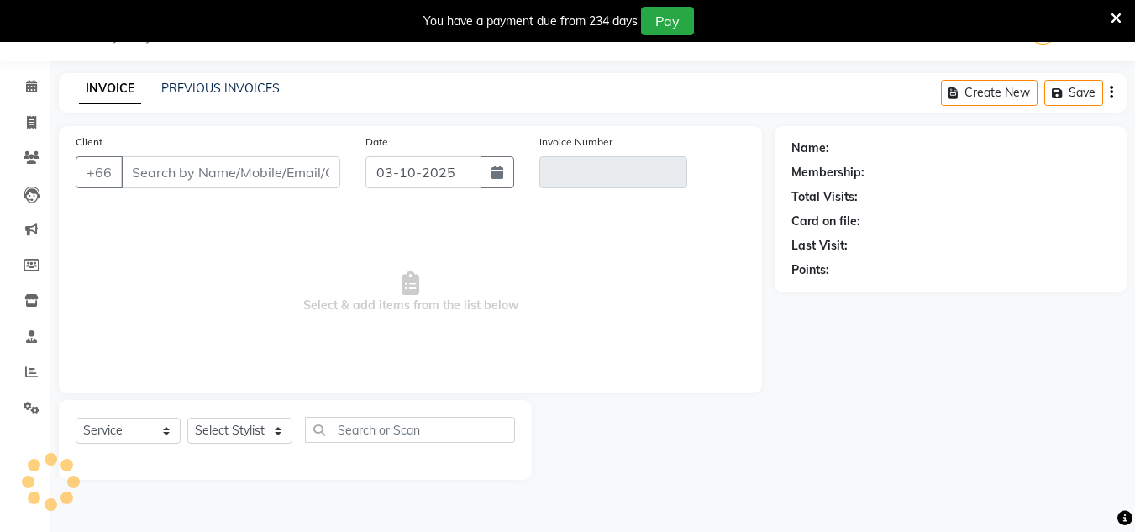
scroll to position [42, 0]
type input "687408157"
type input "V/2025-26/1859"
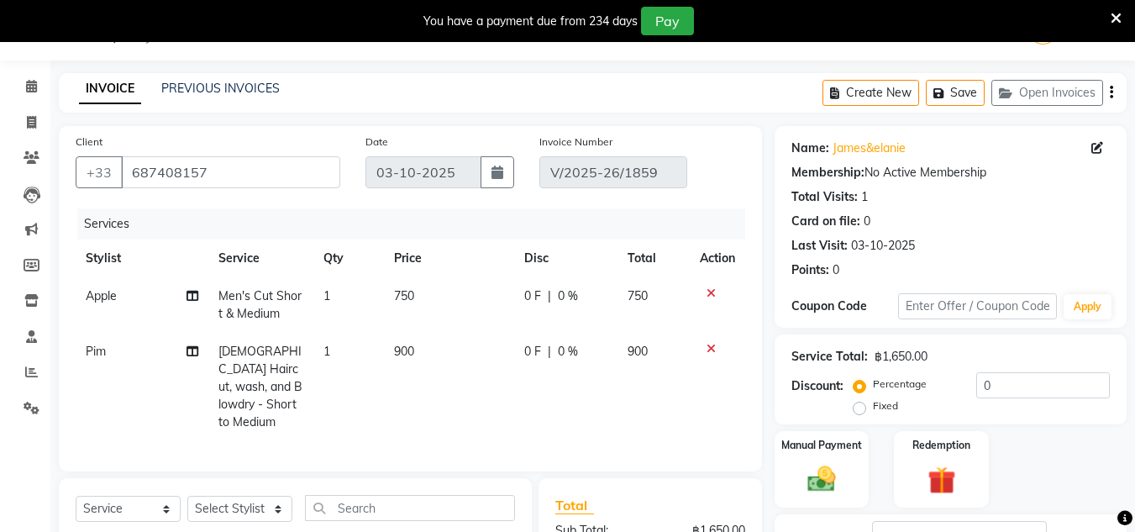
select select "select"
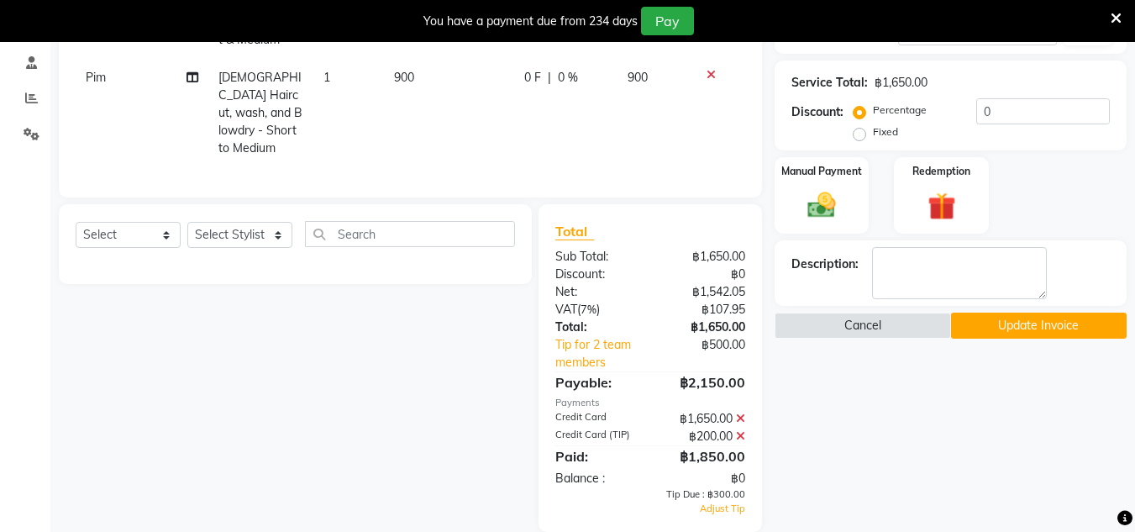
scroll to position [336, 0]
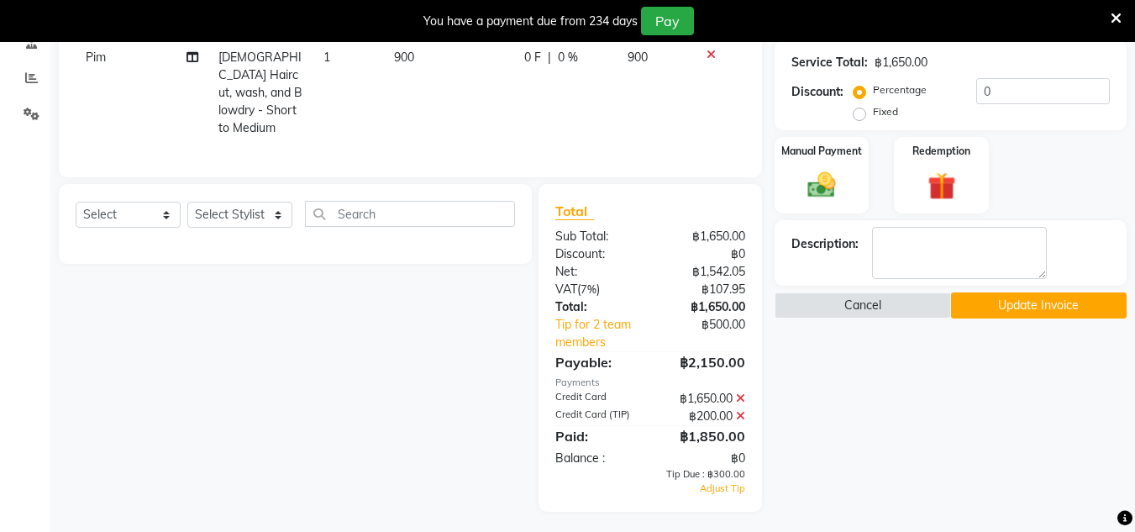
click at [742, 410] on icon at bounding box center [740, 416] width 9 height 12
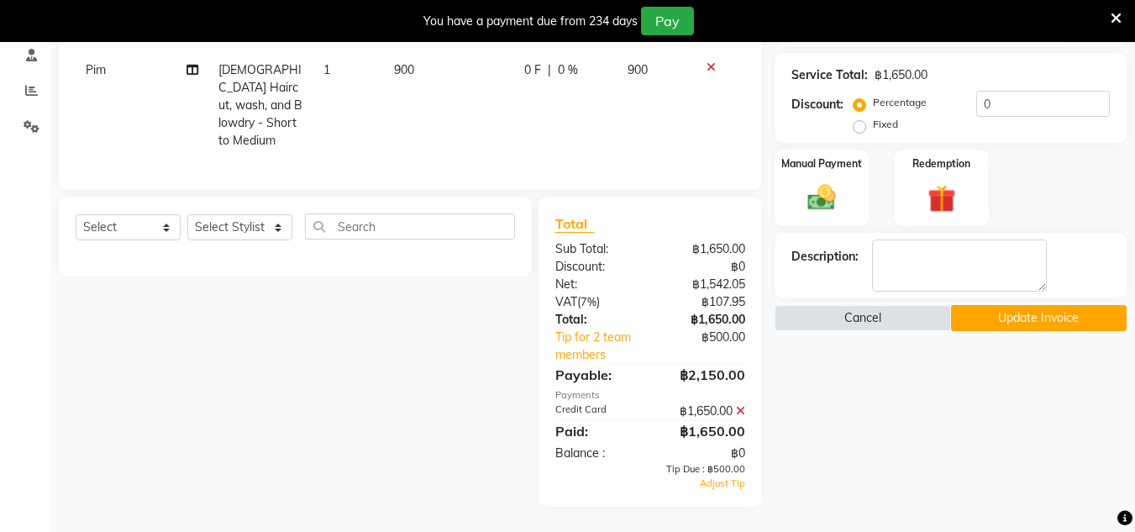
scroll to position [318, 0]
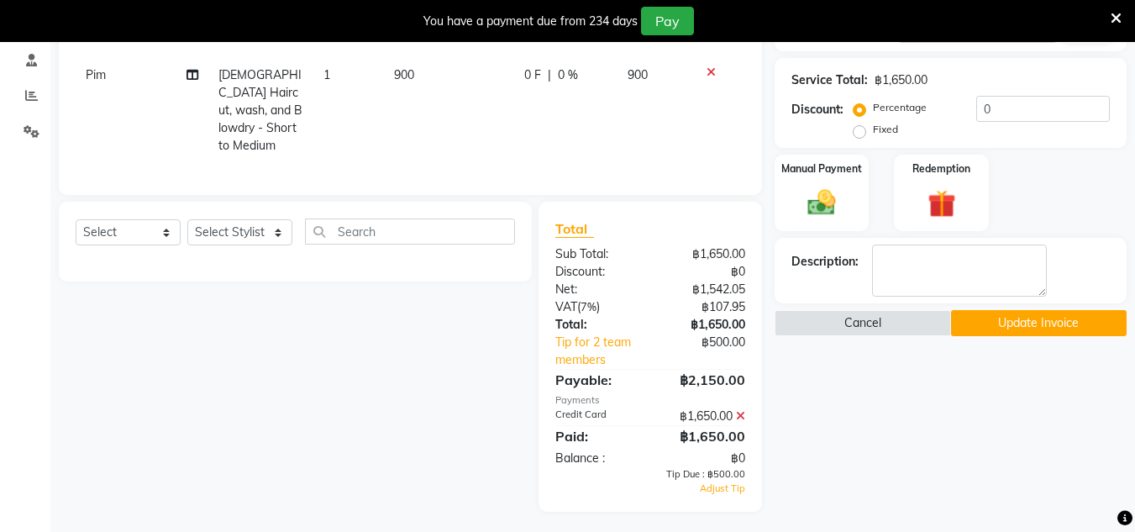
click at [875, 416] on div "Name: [PERSON_NAME] Membership: No Active Membership Total Visits: 1 Card on fi…" at bounding box center [957, 181] width 365 height 662
click at [730, 339] on div "฿500.00" at bounding box center [714, 351] width 90 height 35
click at [1037, 317] on button "Update Invoice" at bounding box center [1039, 323] width 176 height 26
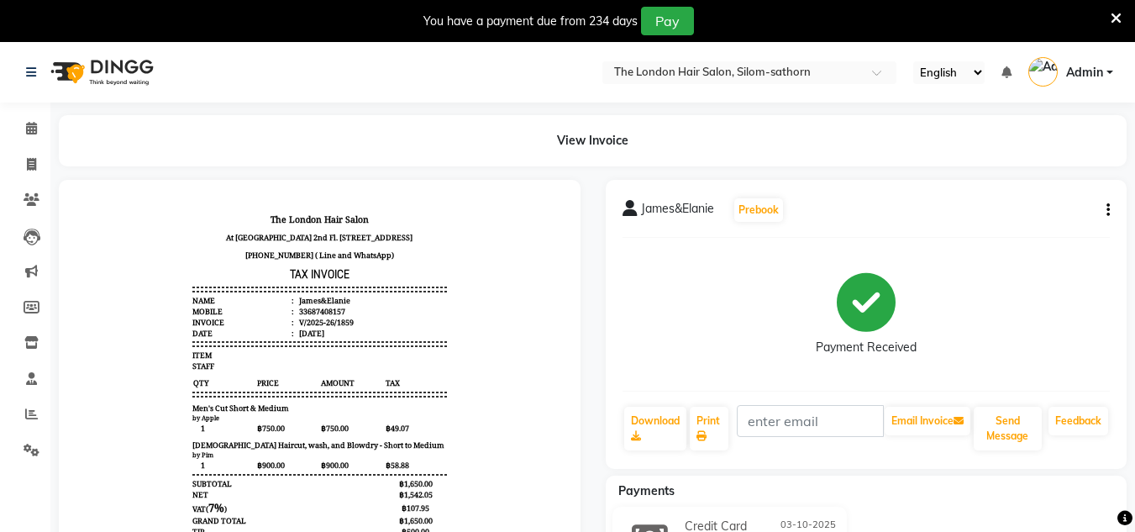
scroll to position [155, 0]
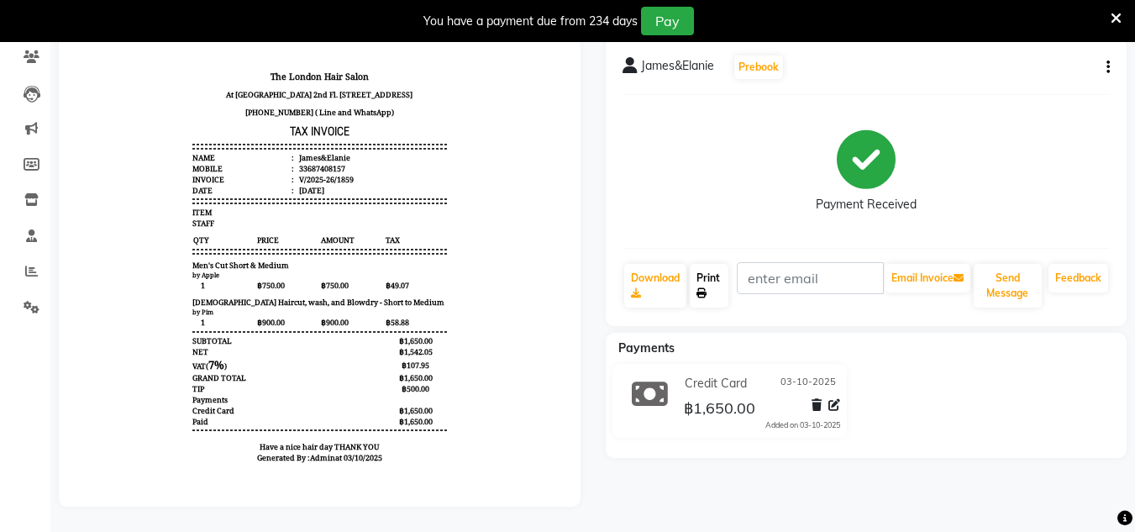
click at [712, 281] on link "Print" at bounding box center [709, 286] width 39 height 44
select select "service"
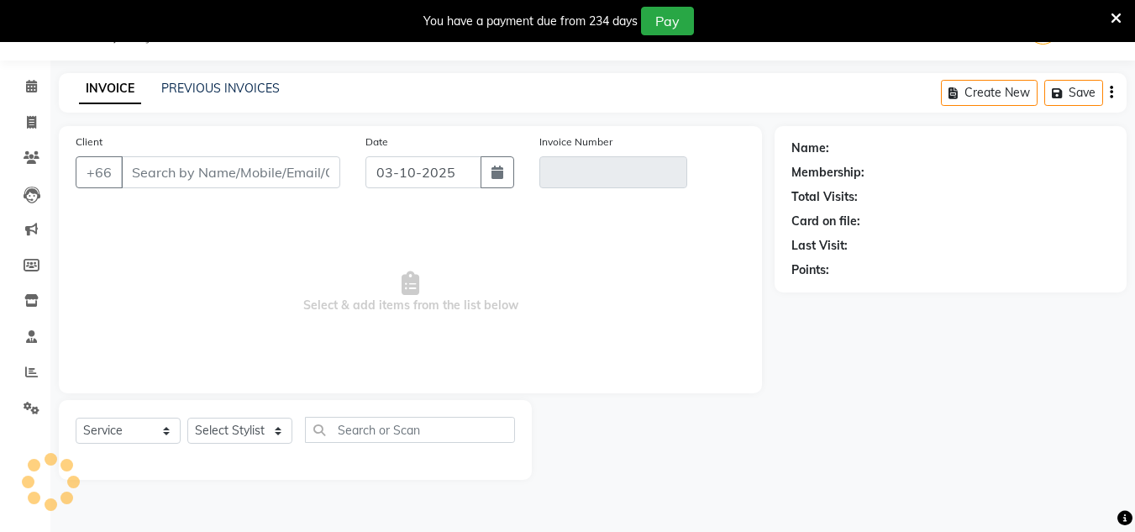
scroll to position [42, 0]
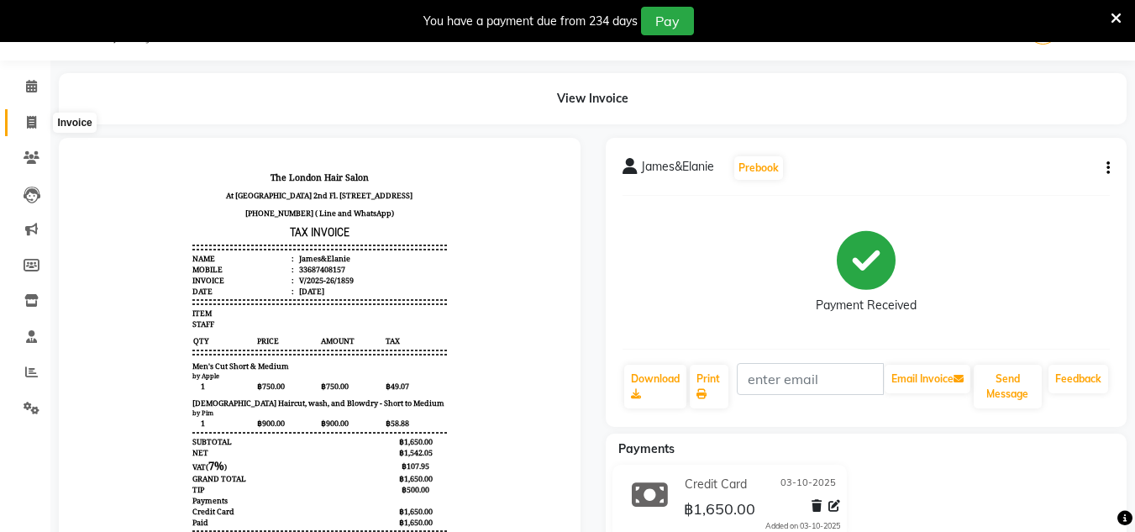
click at [34, 120] on icon at bounding box center [31, 122] width 9 height 13
select select "service"
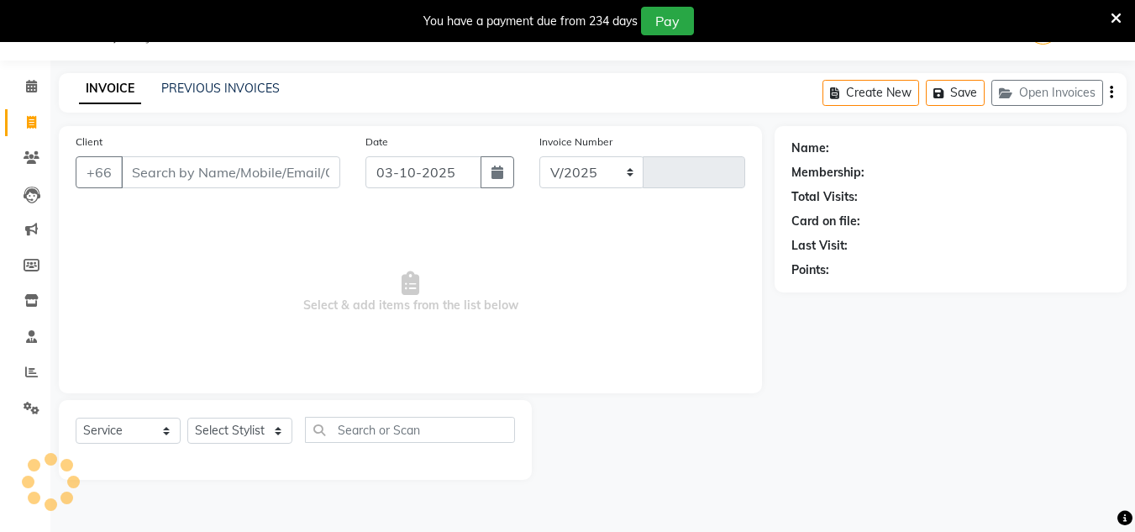
select select "6977"
type input "1860"
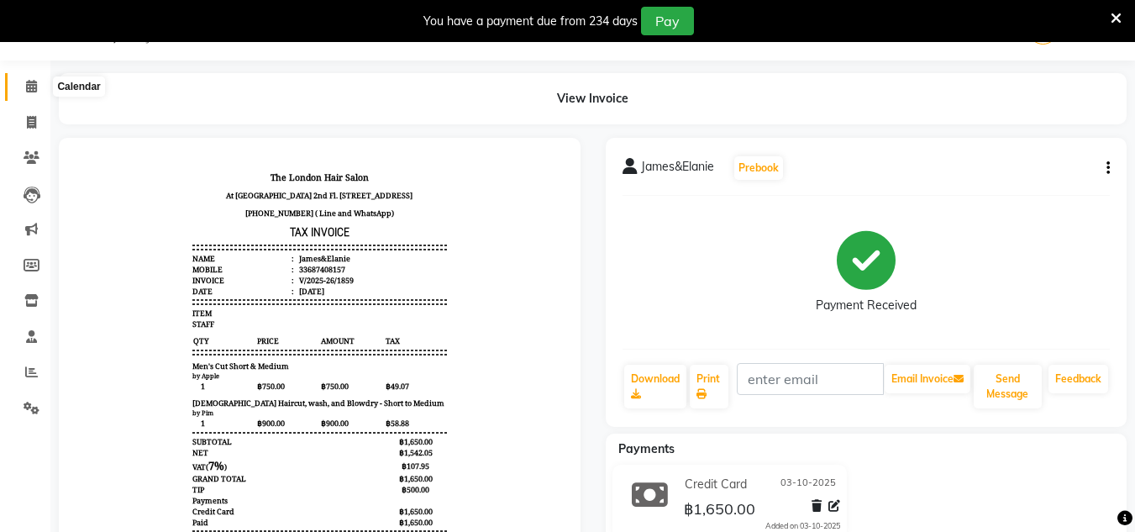
click at [32, 91] on icon at bounding box center [31, 86] width 11 height 13
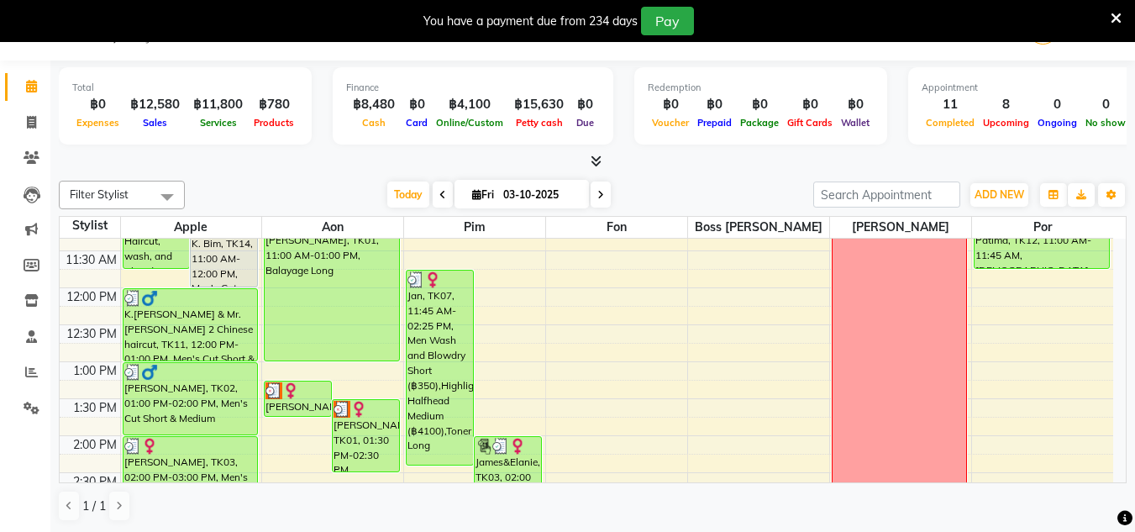
scroll to position [170, 0]
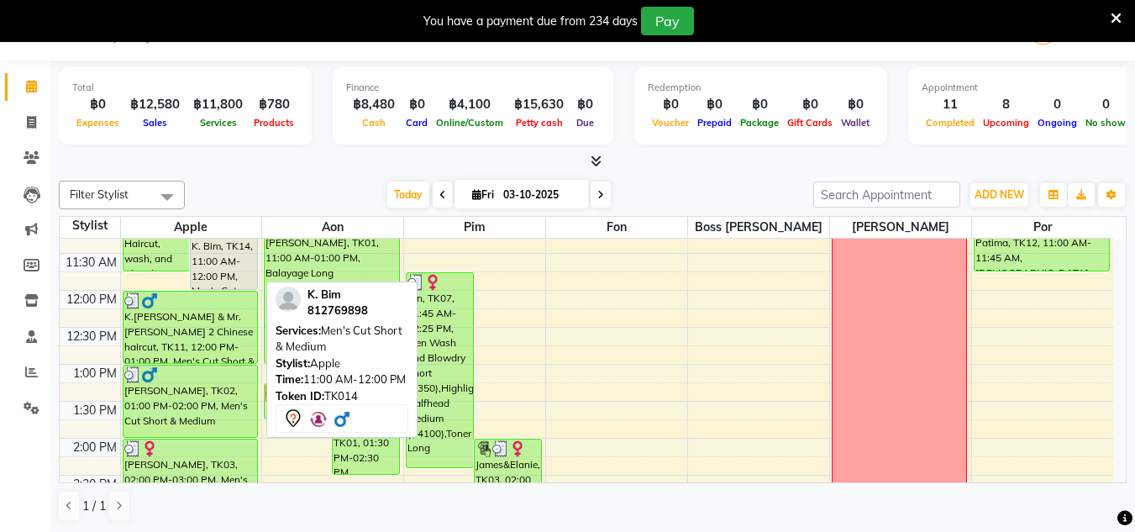
click at [224, 253] on div "K. Bim, TK14, 11:00 AM-12:00 PM, Men's Cut Short & Medium" at bounding box center [224, 253] width 66 height 71
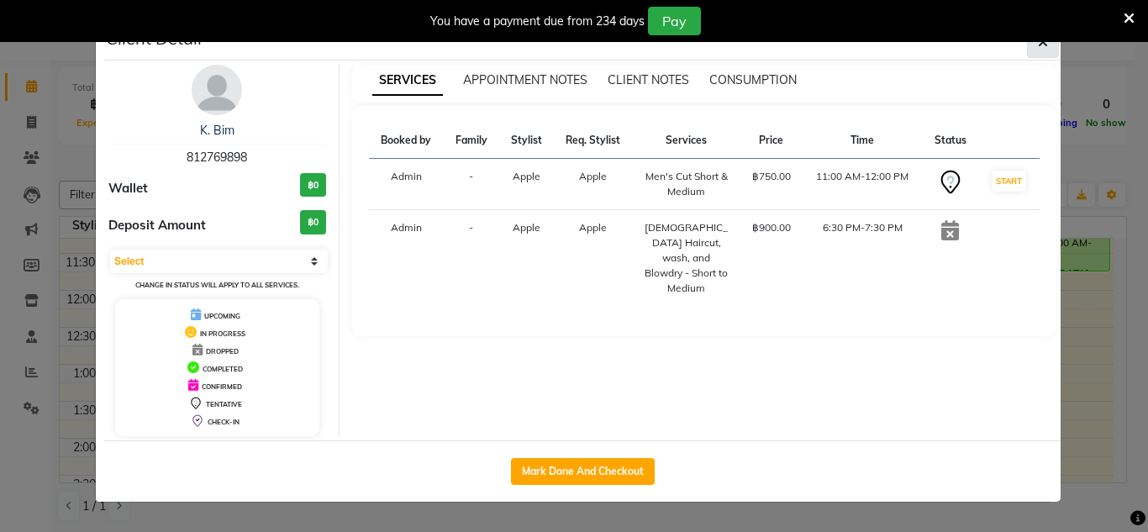
click at [1041, 52] on button "button" at bounding box center [1043, 42] width 32 height 32
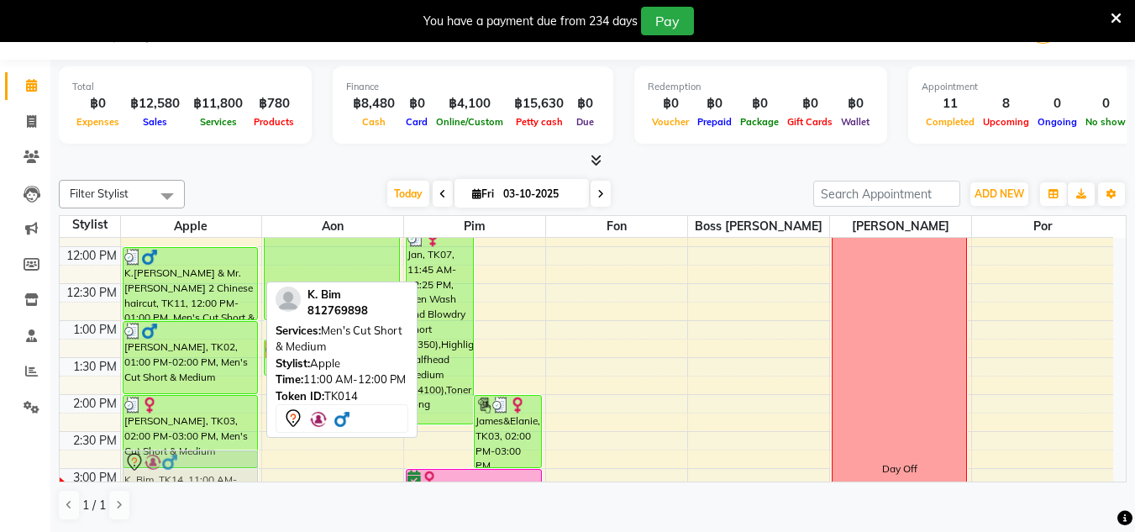
scroll to position [240, 0]
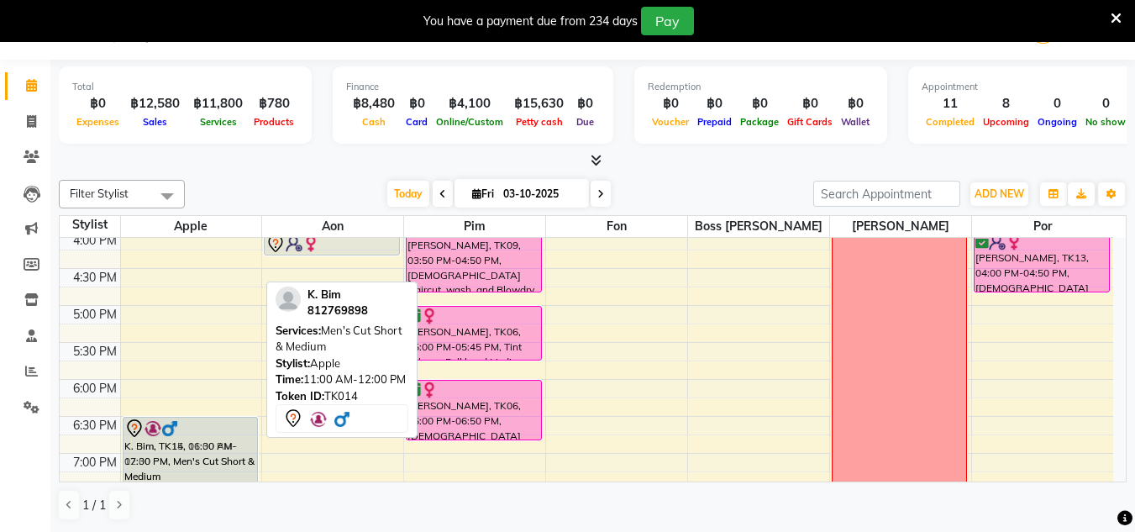
drag, startPoint x: 244, startPoint y: 245, endPoint x: 224, endPoint y: 449, distance: 205.1
click at [224, 449] on div "[PERSON_NAME], TK04, 10:00 AM-11:45 AM, [DEMOGRAPHIC_DATA] Haircut, wash, and B…" at bounding box center [191, 157] width 141 height 886
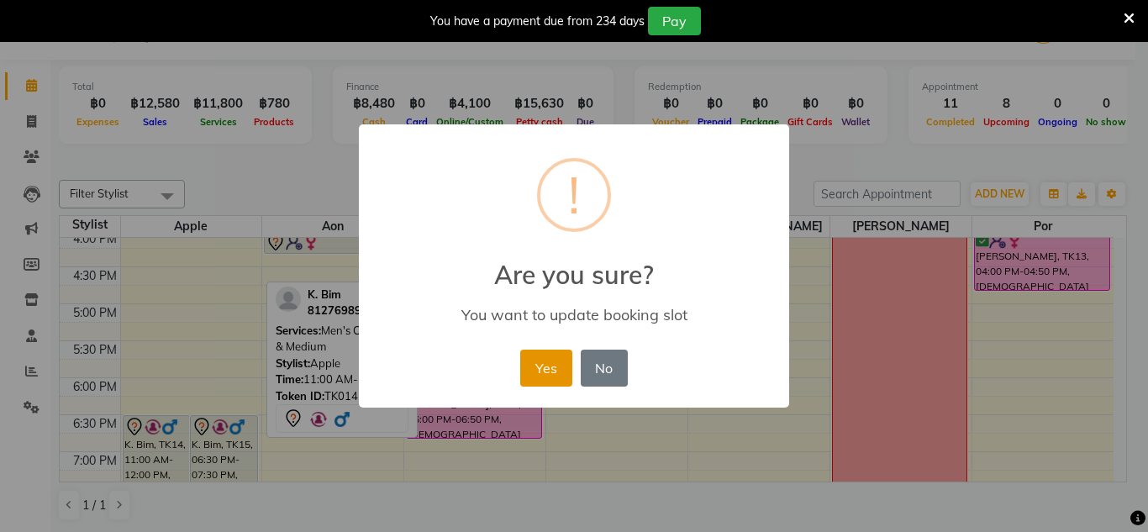
click at [547, 386] on button "Yes" at bounding box center [545, 368] width 51 height 37
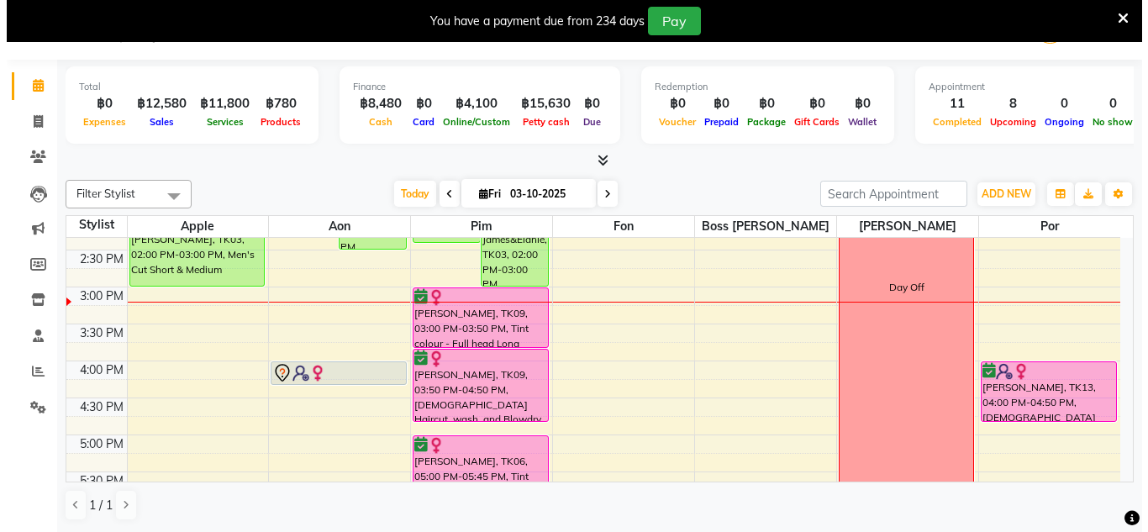
scroll to position [395, 0]
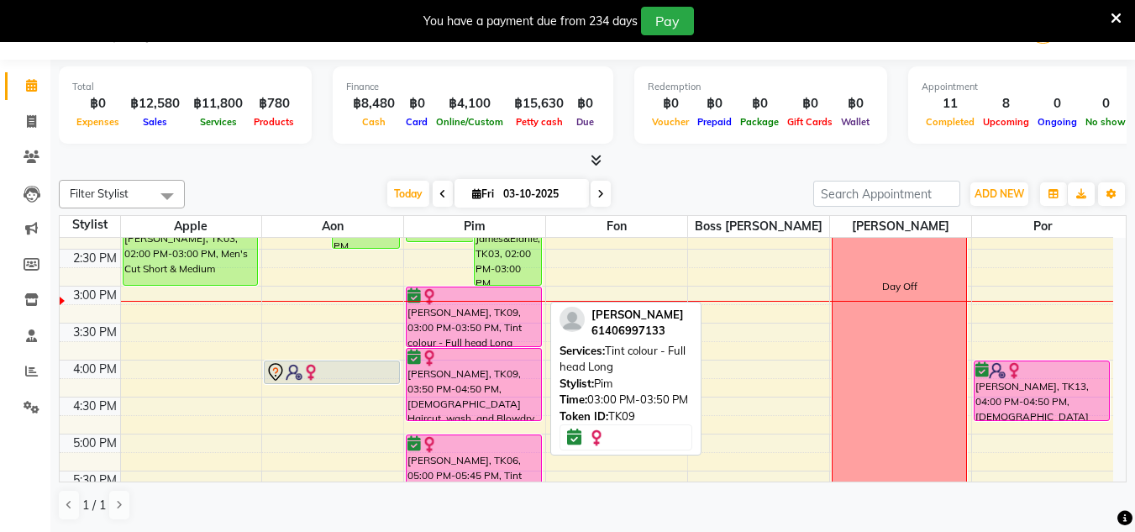
drag, startPoint x: 517, startPoint y: 195, endPoint x: 473, endPoint y: 313, distance: 126.3
click at [473, 313] on div "[PERSON_NAME], TK09, 03:00 PM-03:50 PM, Tint colour - Full head Long" at bounding box center [474, 316] width 134 height 59
select select "6"
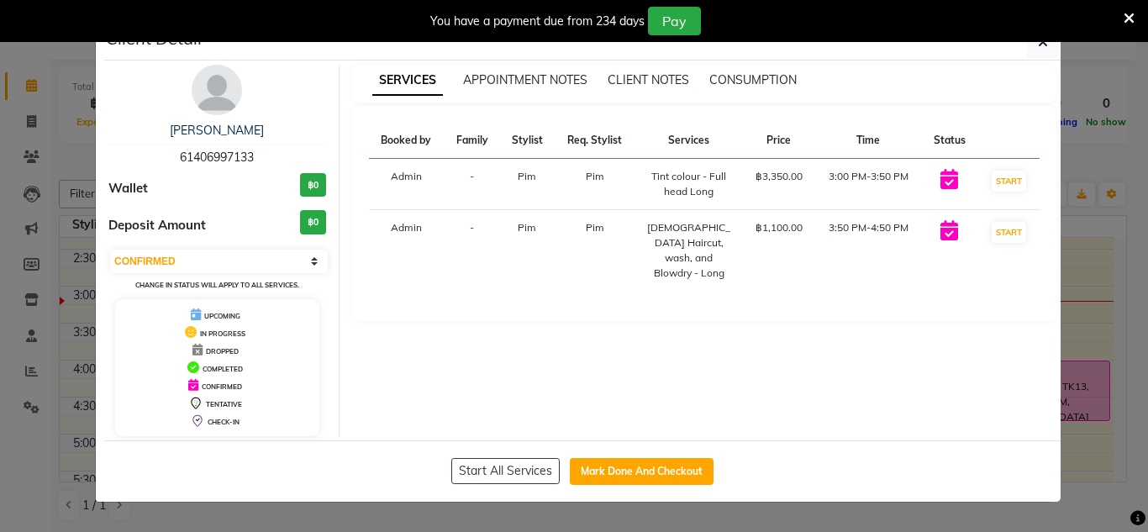
click at [219, 95] on img at bounding box center [217, 90] width 50 height 50
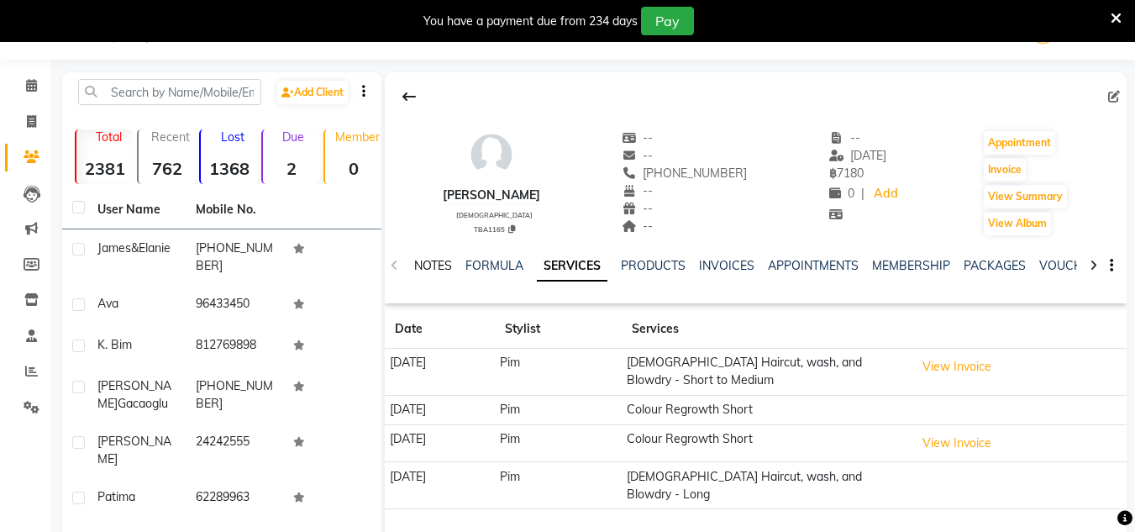
click at [433, 270] on link "NOTES" at bounding box center [433, 265] width 38 height 15
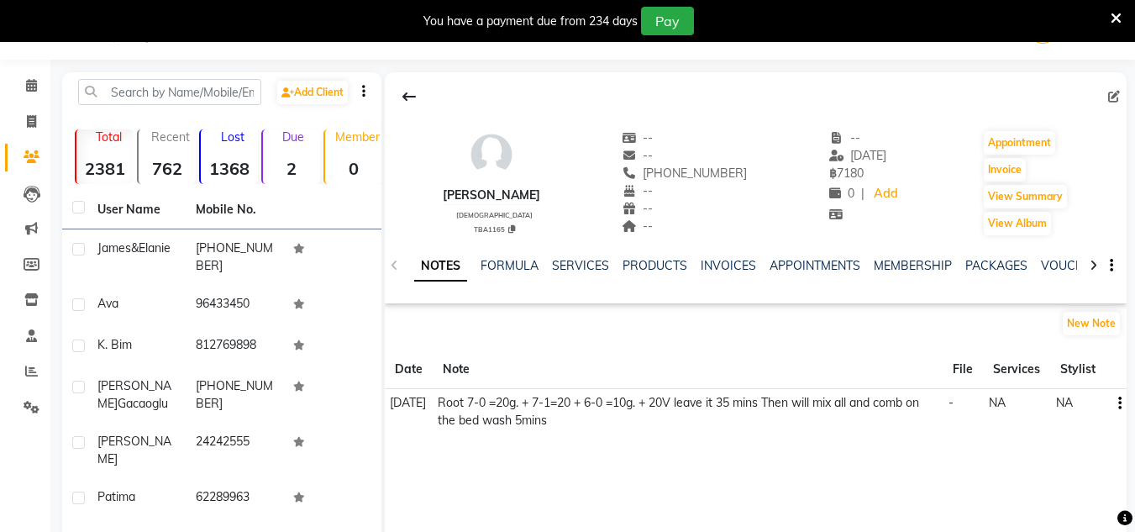
click at [594, 256] on div "NOTES FORMULA SERVICES PRODUCTS INVOICES APPOINTMENTS MEMBERSHIP PACKAGES VOUCH…" at bounding box center [756, 266] width 742 height 58
click at [595, 274] on div "SERVICES" at bounding box center [580, 266] width 57 height 18
click at [595, 267] on link "SERVICES" at bounding box center [580, 265] width 57 height 15
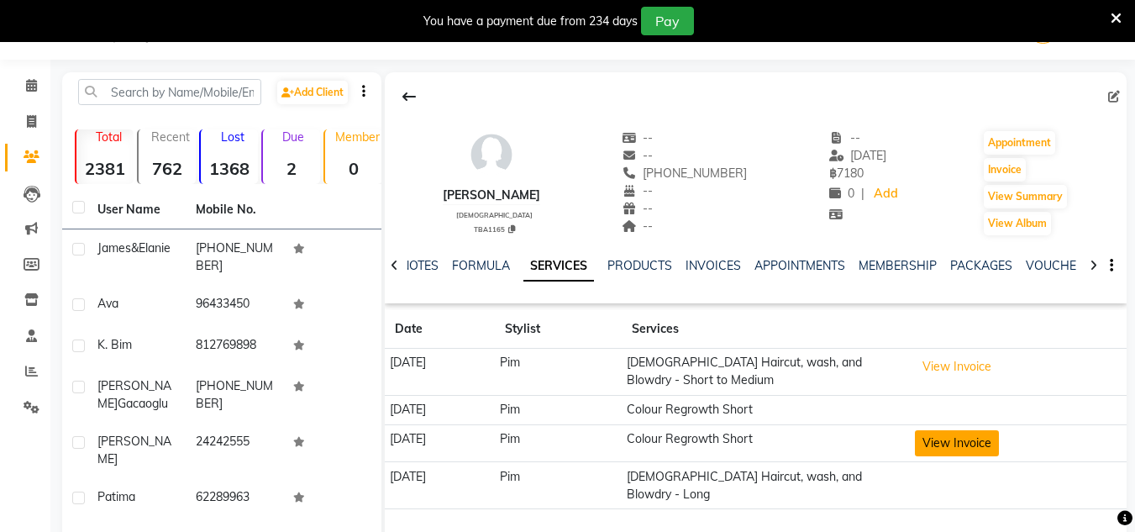
click at [985, 443] on button "View Invoice" at bounding box center [957, 443] width 84 height 26
